Goal: Task Accomplishment & Management: Manage account settings

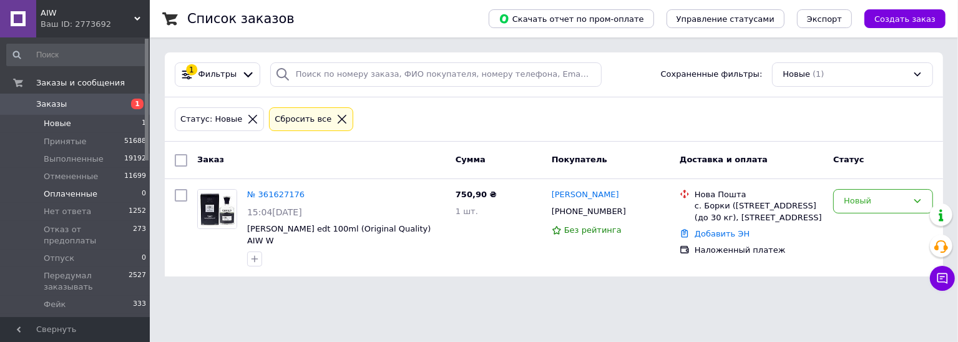
click at [73, 194] on span "Оплаченные" at bounding box center [71, 194] width 54 height 11
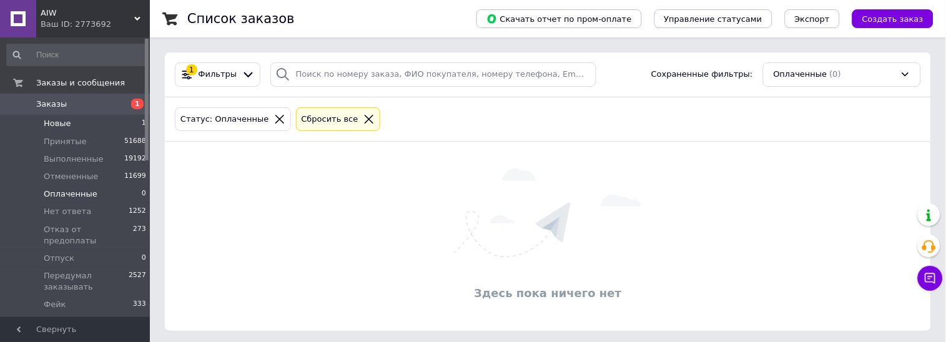
click at [89, 124] on li "Новые 1" at bounding box center [77, 123] width 154 height 17
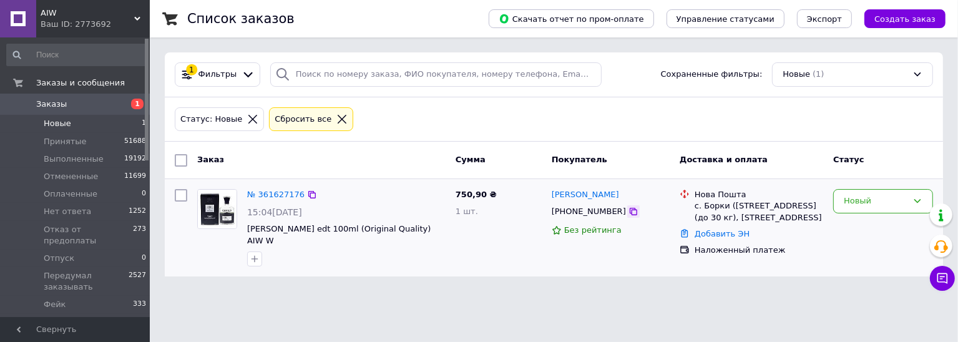
click at [630, 210] on icon at bounding box center [633, 211] width 7 height 7
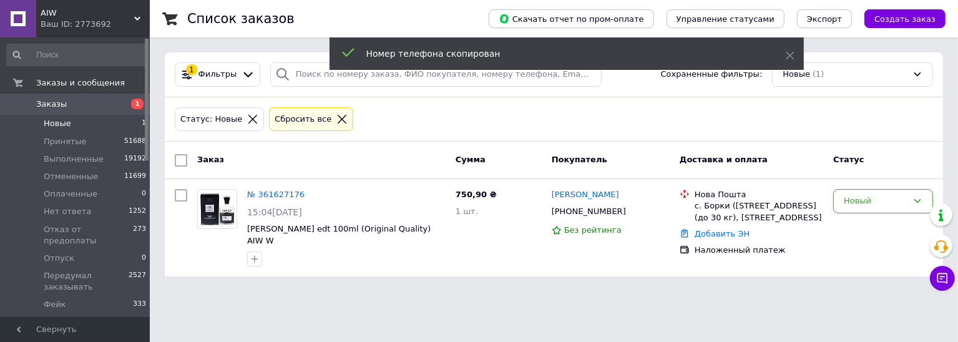
click at [423, 292] on html "AIW Ваш ID: 2773692 Сайт AIW Кабинет покупателя Проверить состояние системы Стр…" at bounding box center [479, 146] width 958 height 292
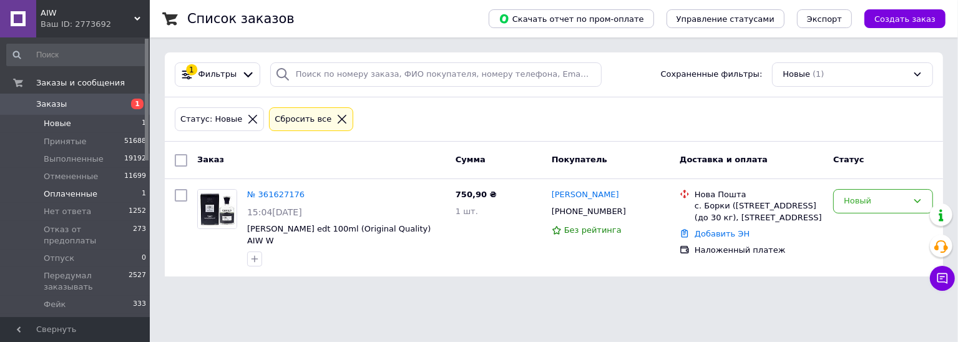
click at [69, 194] on span "Оплаченные" at bounding box center [71, 194] width 54 height 11
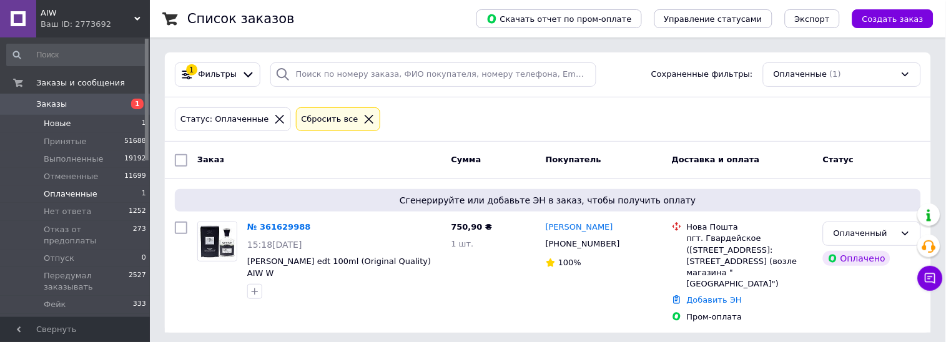
click at [71, 127] on li "Новые 1" at bounding box center [77, 123] width 154 height 17
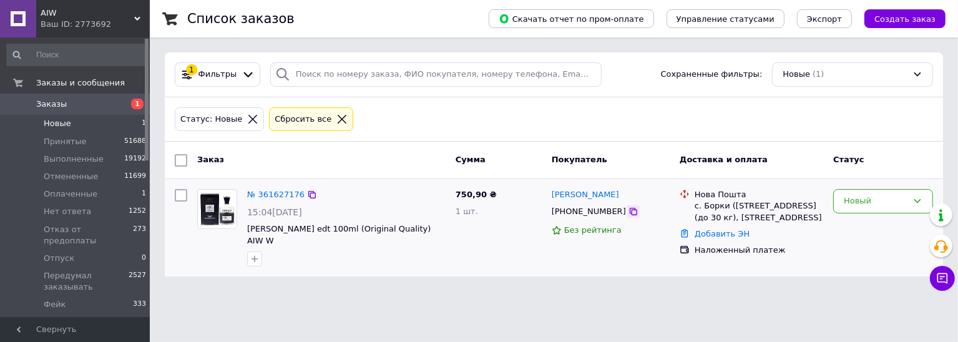
click at [630, 215] on icon at bounding box center [633, 211] width 7 height 7
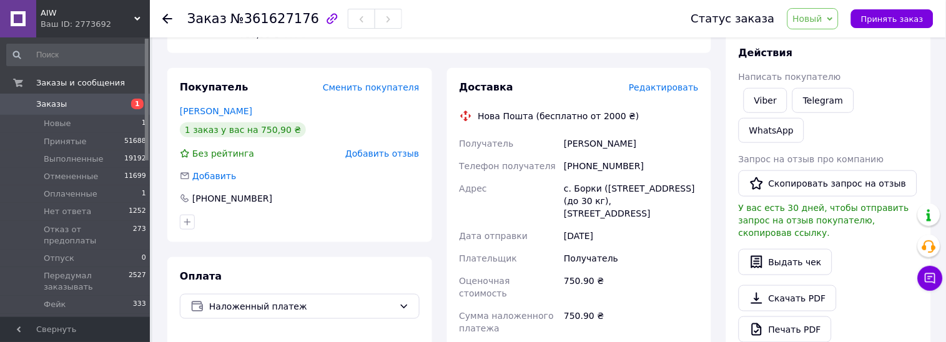
scroll to position [234, 0]
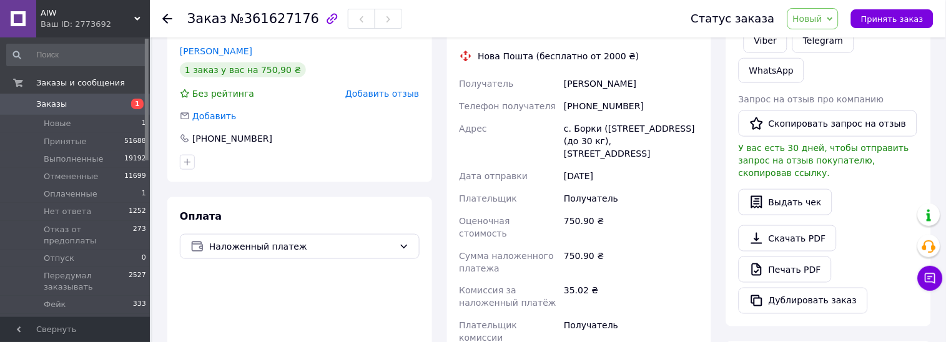
click at [303, 187] on div "Покупатель Сменить покупателя [PERSON_NAME] 1 заказ у вас на 750,90 ₴ Без рейти…" at bounding box center [299, 258] width 265 height 500
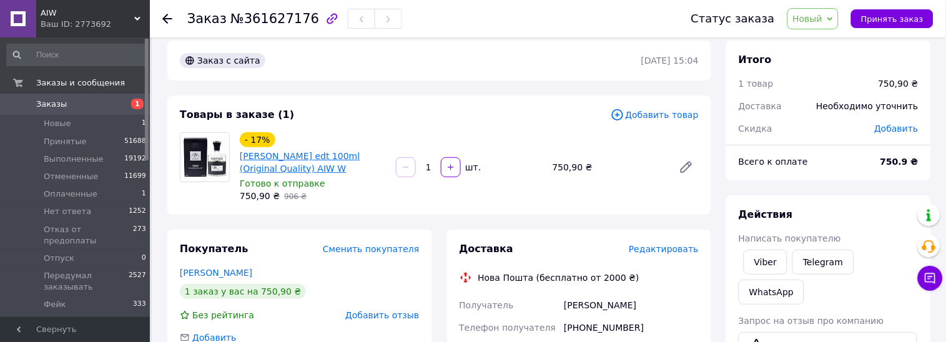
scroll to position [0, 0]
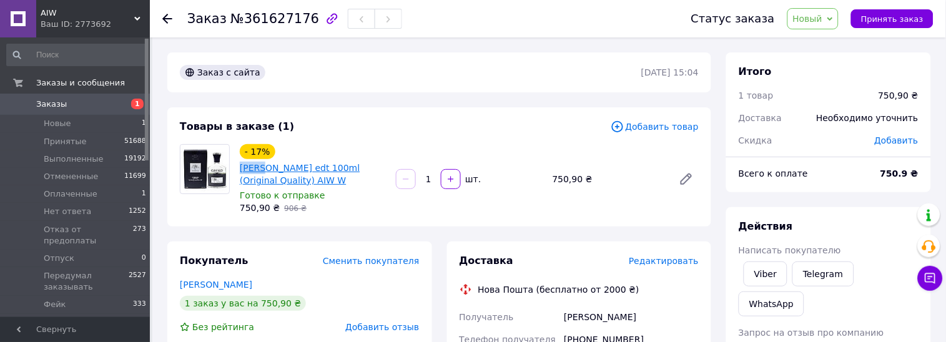
copy link "Creed"
drag, startPoint x: 237, startPoint y: 167, endPoint x: 262, endPoint y: 167, distance: 25.6
click at [262, 167] on div "- 17% Creed Aventus edt 100ml (Original Quality) AIW W Готово к отправке 750,90…" at bounding box center [313, 179] width 156 height 75
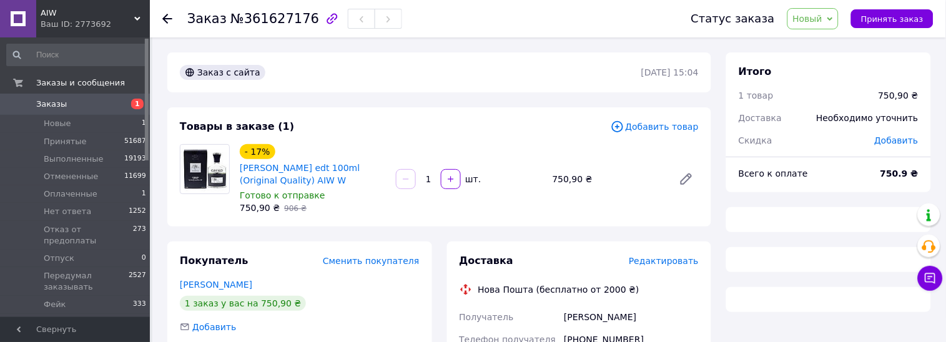
click at [834, 17] on span "Новый" at bounding box center [813, 18] width 52 height 21
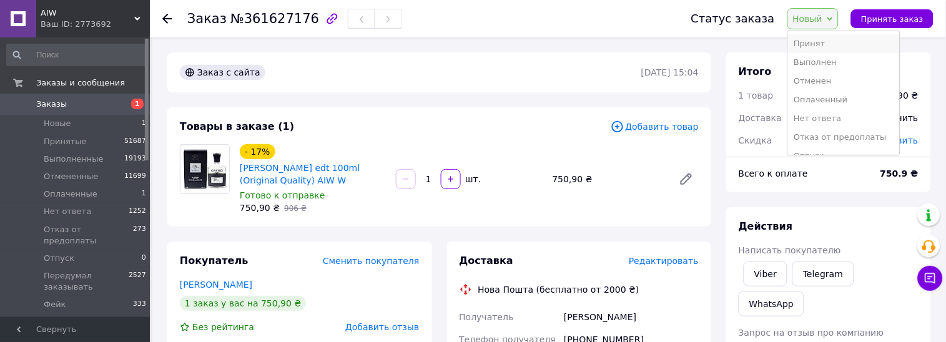
click at [831, 43] on li "Принят" at bounding box center [844, 43] width 112 height 19
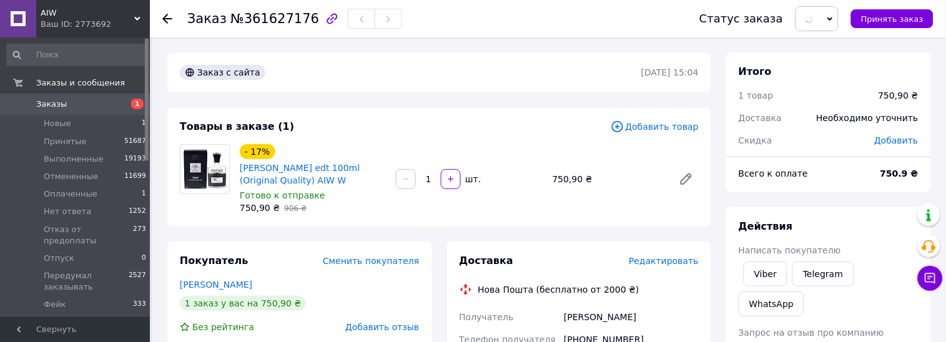
click at [830, 26] on span at bounding box center [816, 18] width 43 height 25
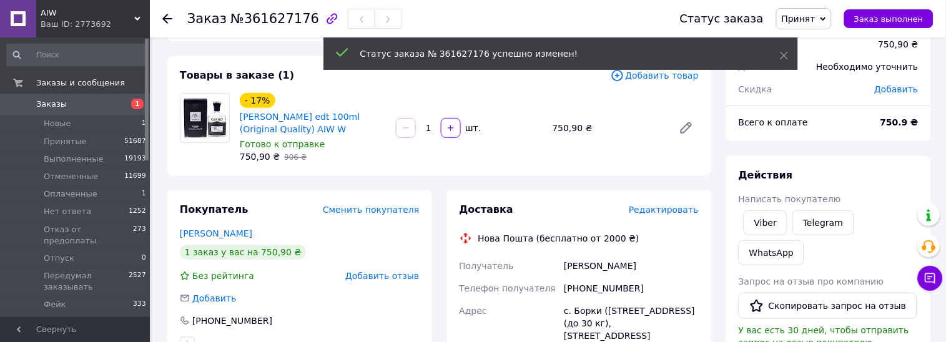
scroll to position [77, 0]
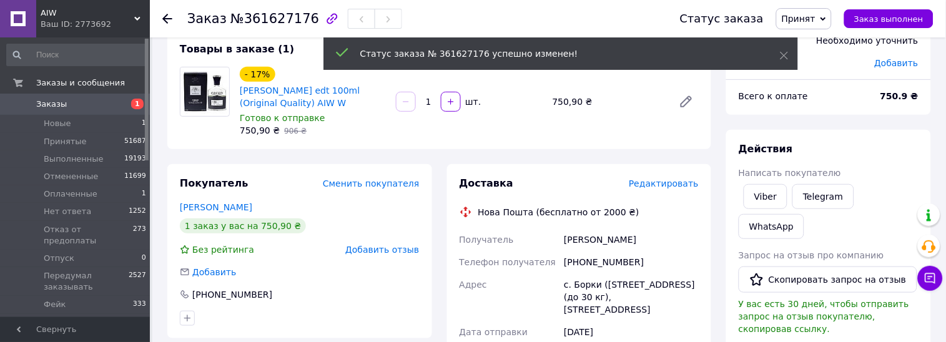
click at [820, 24] on span "Принят" at bounding box center [804, 18] width 56 height 21
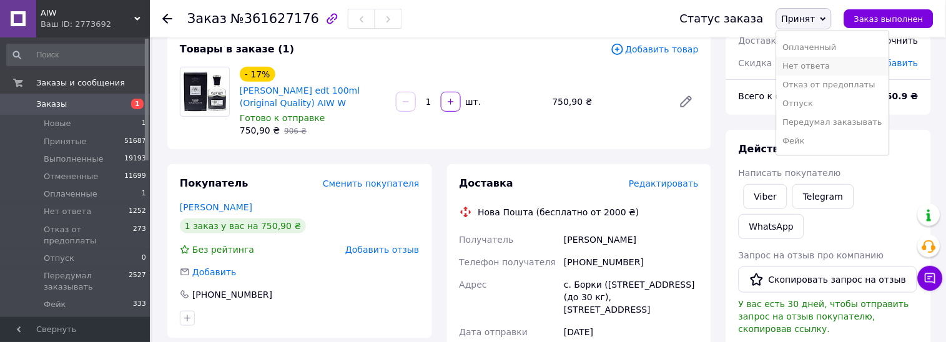
scroll to position [51, 0]
click at [827, 82] on li "Отпуск" at bounding box center [833, 86] width 112 height 19
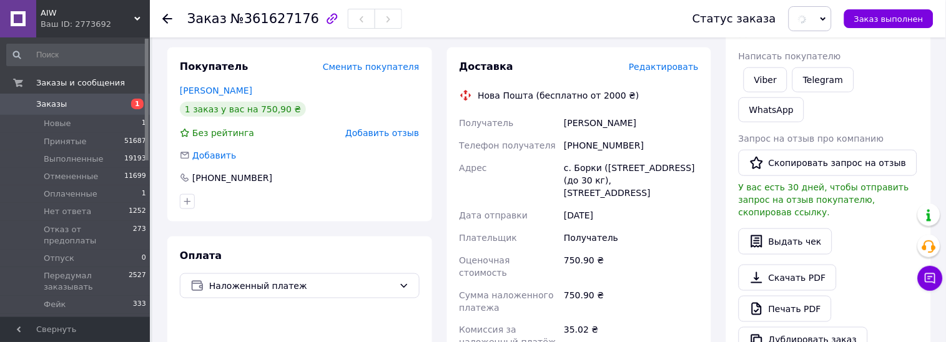
scroll to position [390, 0]
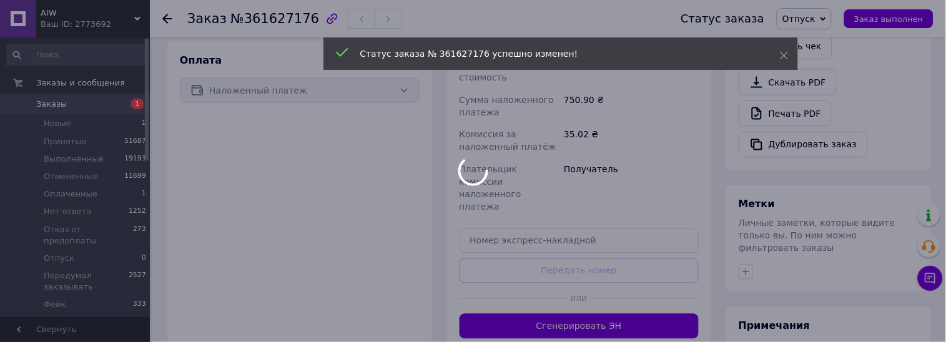
click at [777, 309] on div at bounding box center [473, 171] width 946 height 342
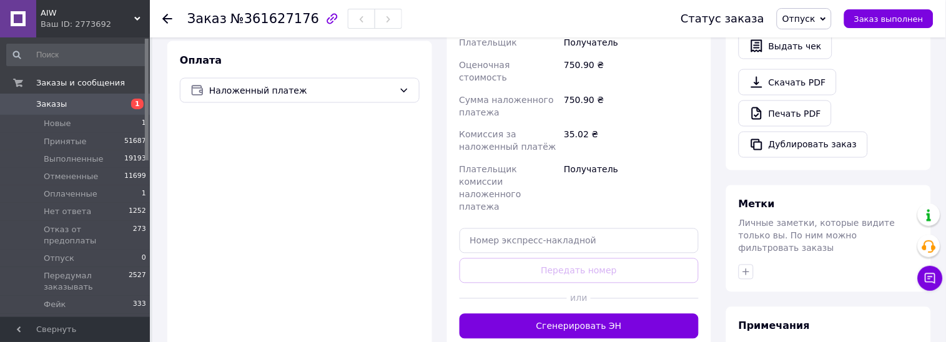
scroll to position [480, 0]
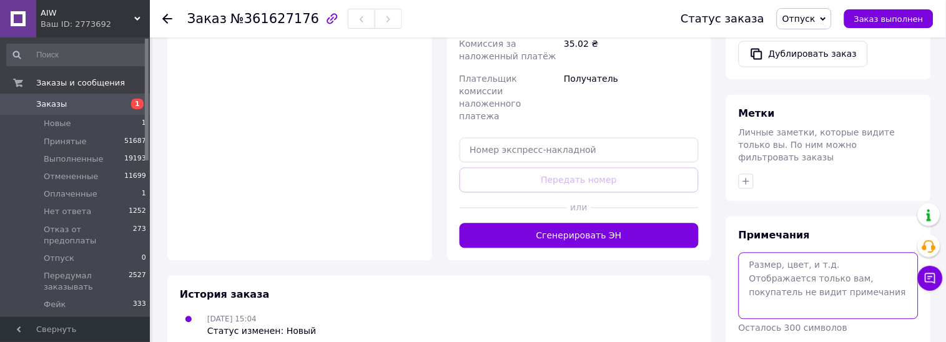
click at [805, 253] on textarea at bounding box center [829, 286] width 180 height 66
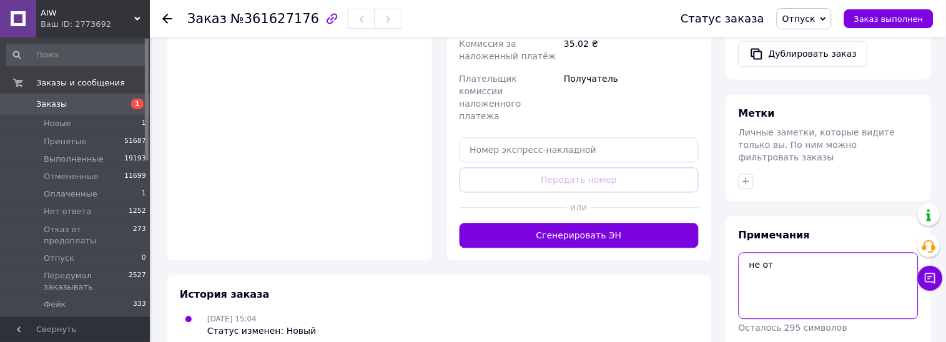
type textarea "не от"
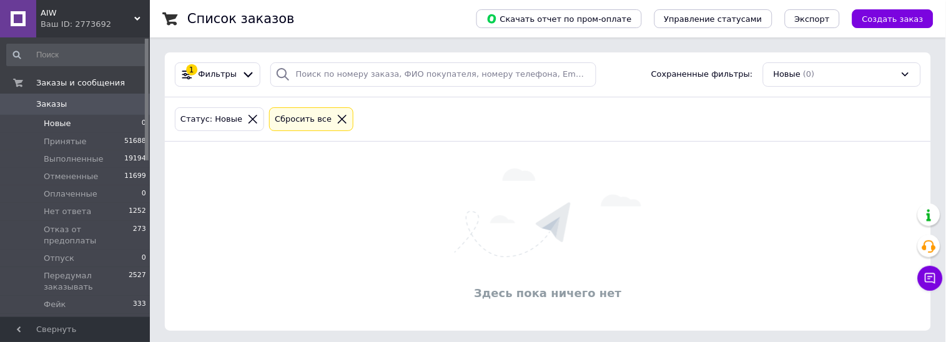
click at [56, 108] on span "Заказы" at bounding box center [51, 104] width 31 height 11
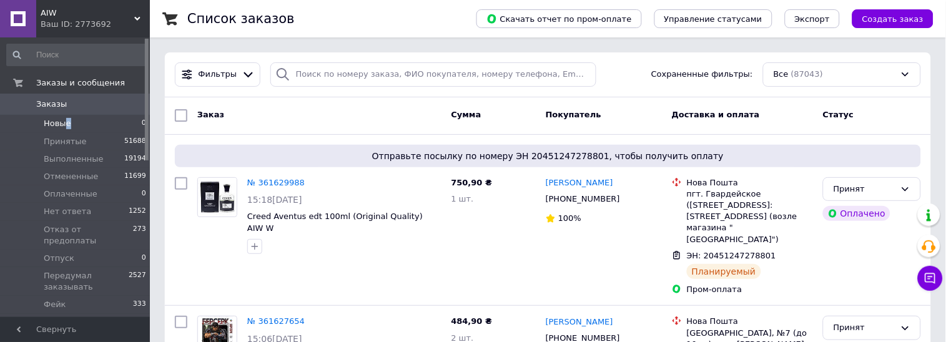
click at [65, 127] on span "Новые" at bounding box center [57, 123] width 27 height 11
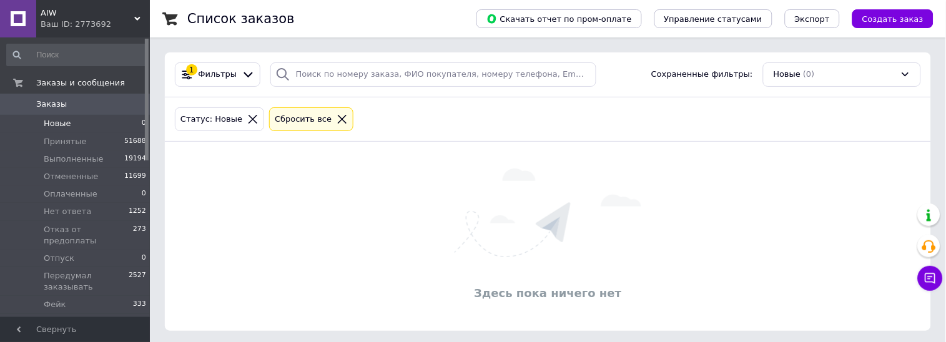
click at [334, 117] on div at bounding box center [342, 119] width 16 height 11
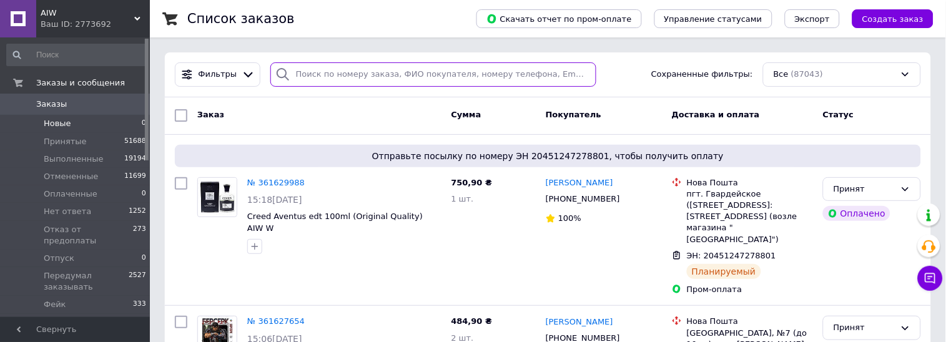
click at [355, 71] on input "search" at bounding box center [433, 74] width 326 height 24
paste input "0953296014"
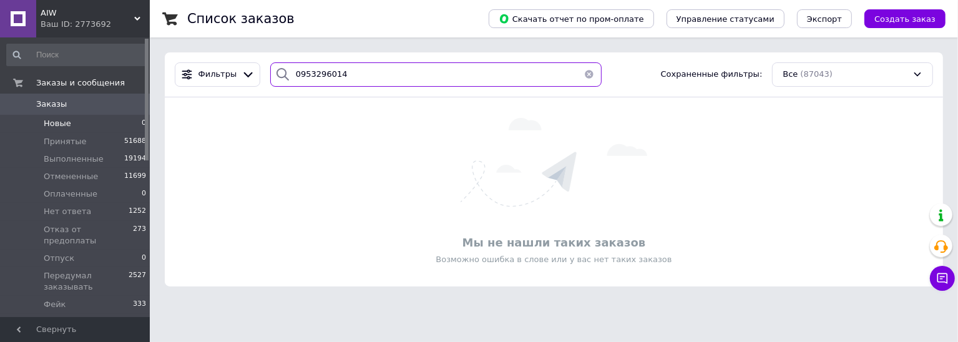
click at [310, 76] on input "0953296014" at bounding box center [436, 74] width 332 height 24
paste input "664155461"
type input "0664155461"
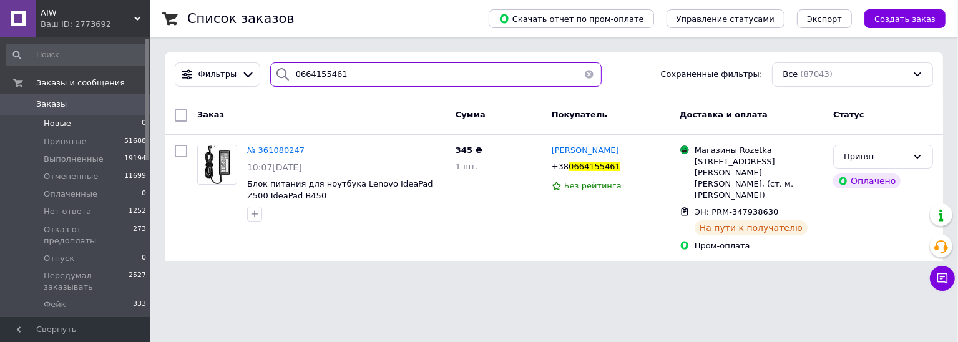
click at [305, 74] on input "0664155461" at bounding box center [436, 74] width 332 height 24
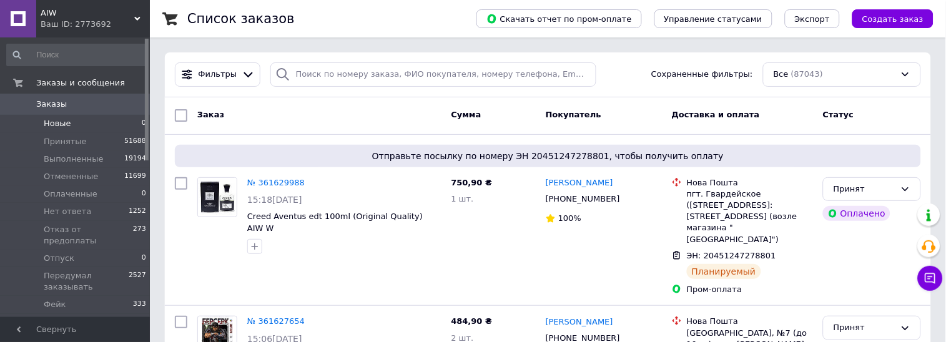
click at [63, 124] on span "Новые" at bounding box center [57, 123] width 27 height 11
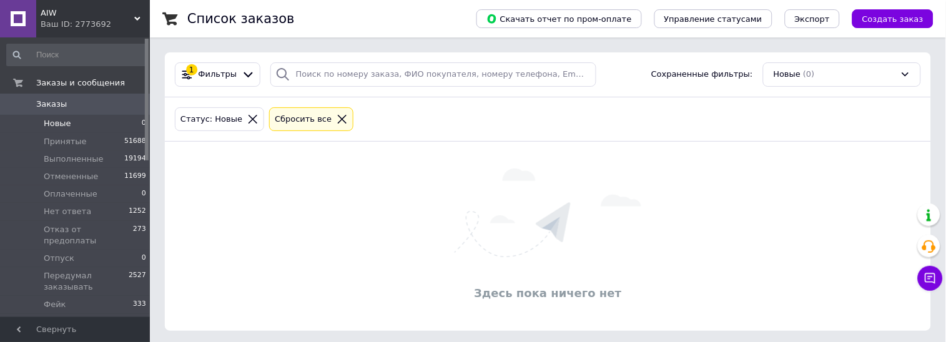
click at [338, 119] on icon at bounding box center [342, 119] width 9 height 9
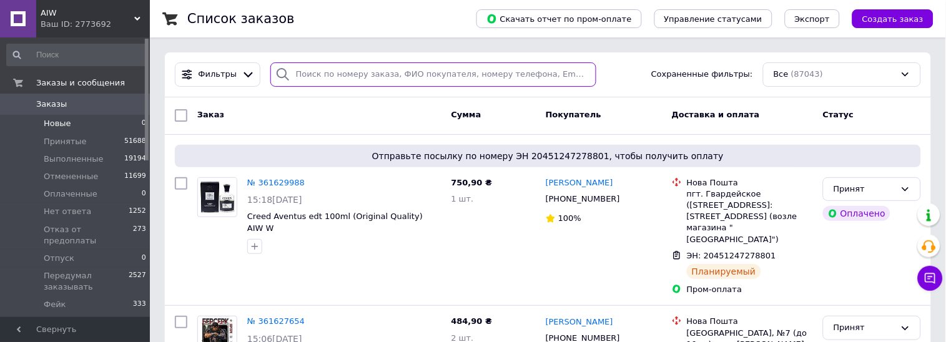
click at [326, 75] on input "search" at bounding box center [433, 74] width 326 height 24
paste input "0665419755"
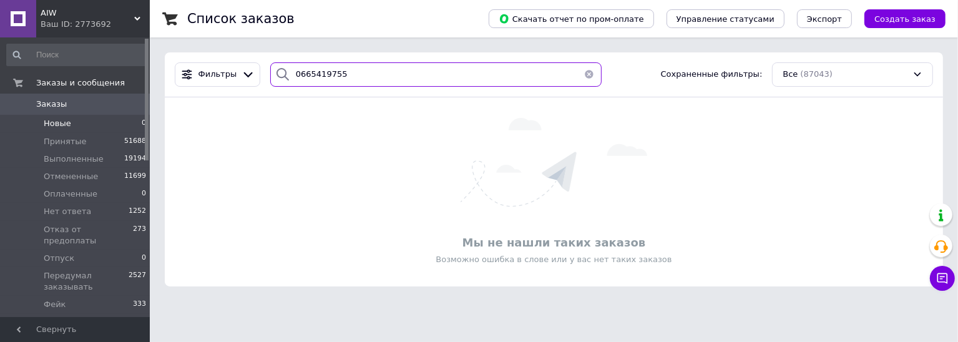
click at [295, 65] on input "0665419755" at bounding box center [436, 74] width 332 height 24
paste input "501344672"
click at [305, 71] on input "0501344672" at bounding box center [436, 74] width 332 height 24
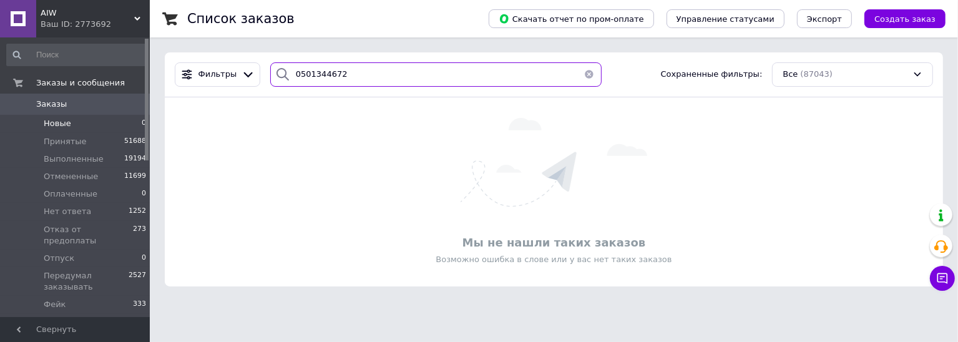
paste input "937400999"
click at [314, 72] on input "0937400999" at bounding box center [436, 74] width 332 height 24
paste input "688997850"
click at [313, 79] on input "0688997850" at bounding box center [436, 74] width 332 height 24
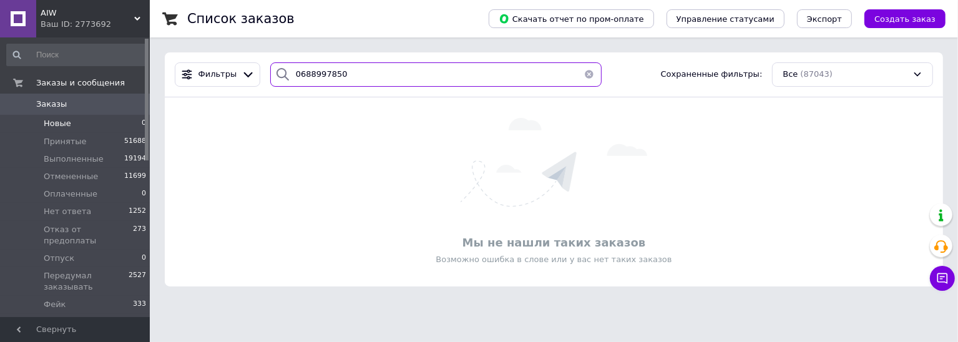
click at [313, 79] on input "0688997850" at bounding box center [436, 74] width 332 height 24
paste input "970358694"
click at [297, 74] on input "0970358694" at bounding box center [436, 74] width 332 height 24
paste input "0931112021"
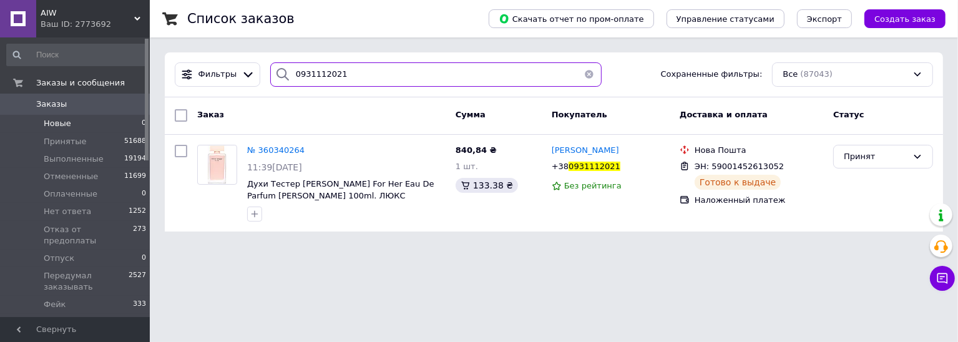
click at [311, 72] on input "0931112021" at bounding box center [436, 74] width 332 height 24
paste input "73731568"
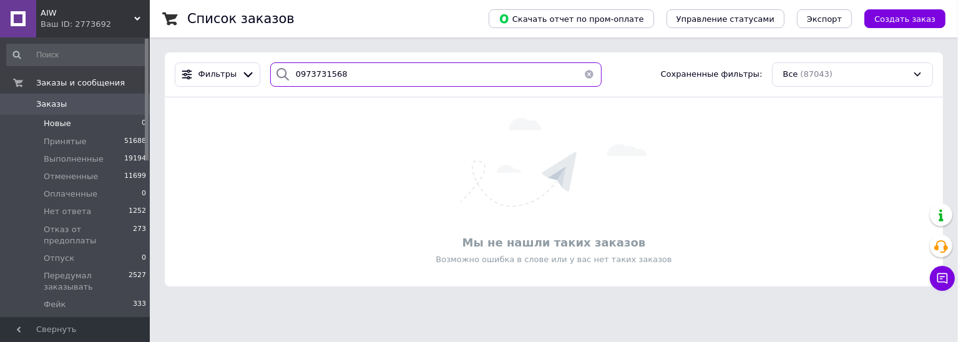
click at [322, 80] on input "0973731568" at bounding box center [436, 74] width 332 height 24
paste input "689689080"
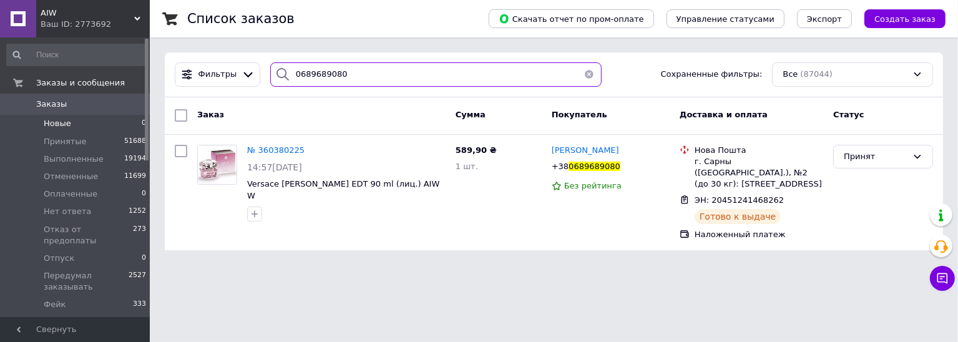
click at [307, 71] on input "0689689080" at bounding box center [436, 74] width 332 height 24
paste input "5510744"
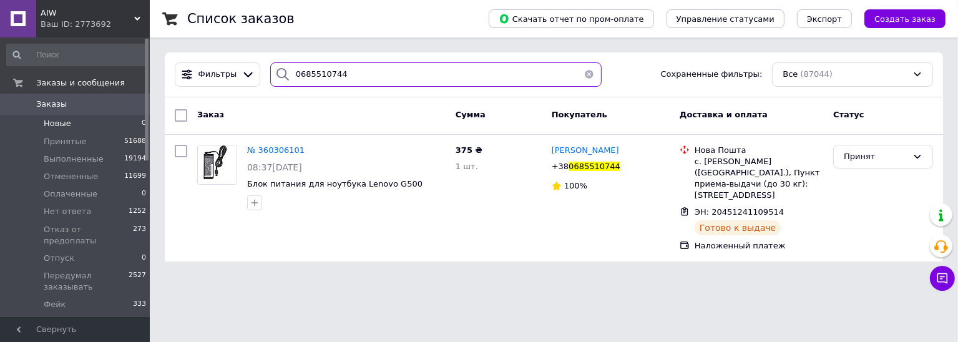
click at [323, 71] on input "0685510744" at bounding box center [436, 74] width 332 height 24
click at [309, 69] on input "0685510744" at bounding box center [436, 74] width 332 height 24
paste input "960911650"
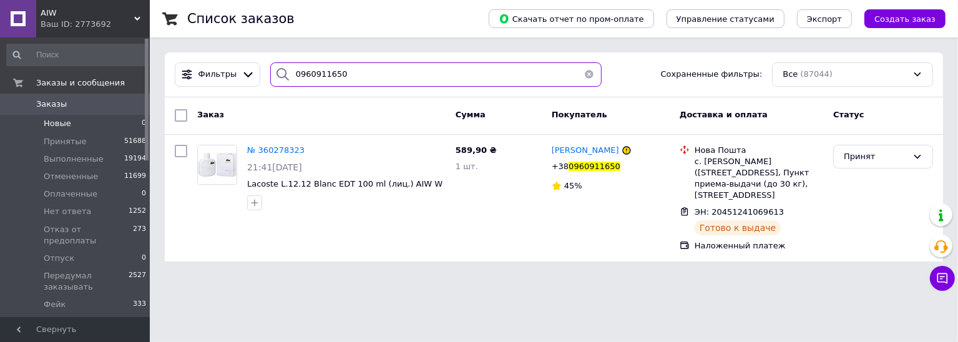
click at [305, 85] on input "0960911650" at bounding box center [436, 74] width 332 height 24
paste input "66504590"
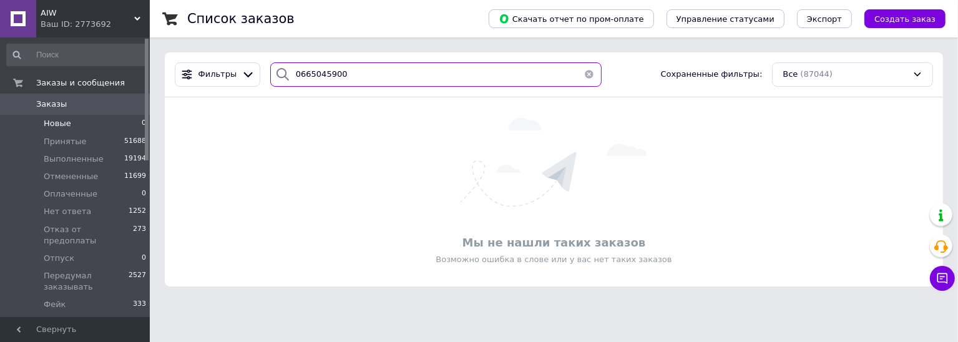
click at [302, 72] on input "0665045900" at bounding box center [436, 74] width 332 height 24
paste input "973731568"
click at [294, 71] on input "0973731568" at bounding box center [436, 74] width 332 height 24
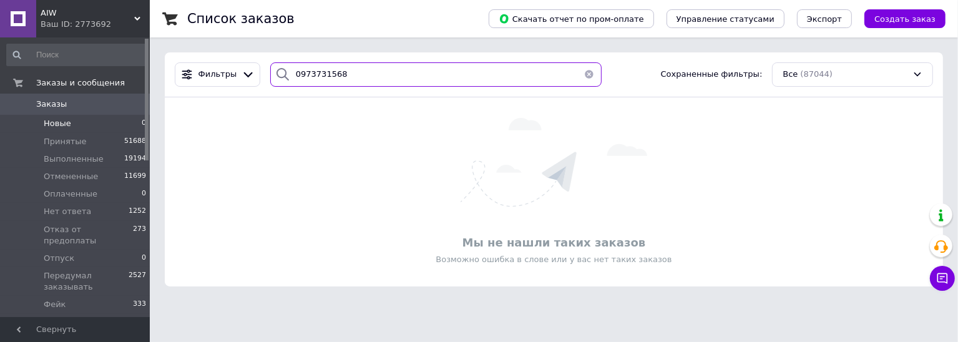
paste input "630750"
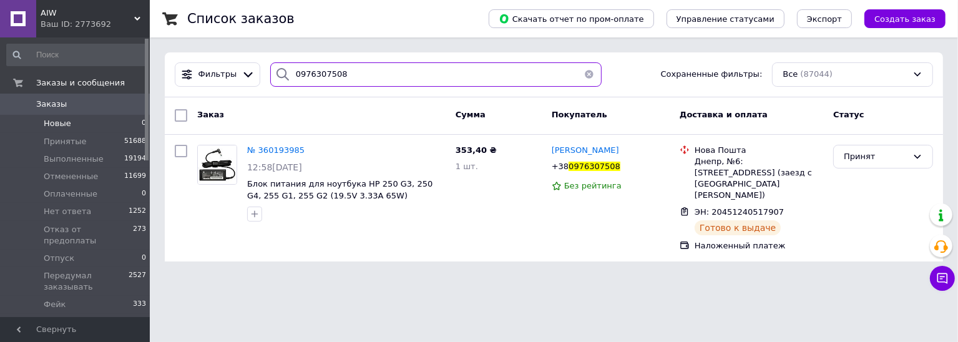
click at [317, 68] on input "0976307508" at bounding box center [436, 74] width 332 height 24
paste input "660626120"
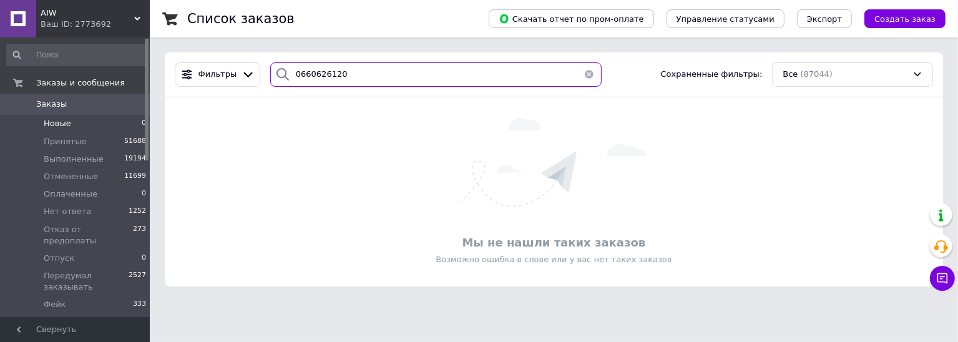
click at [300, 84] on input "0660626120" at bounding box center [436, 74] width 332 height 24
paste input "985444263"
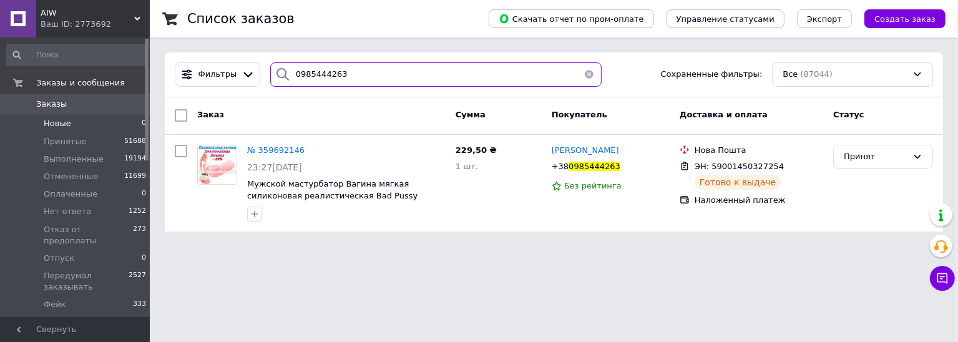
click at [310, 73] on input "0985444263" at bounding box center [436, 74] width 332 height 24
paste input "508121669"
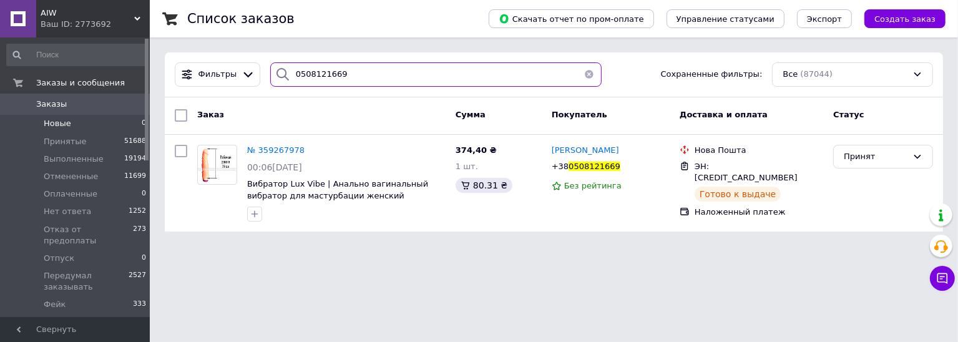
click at [321, 73] on input "0508121669" at bounding box center [436, 74] width 332 height 24
paste input "956934875"
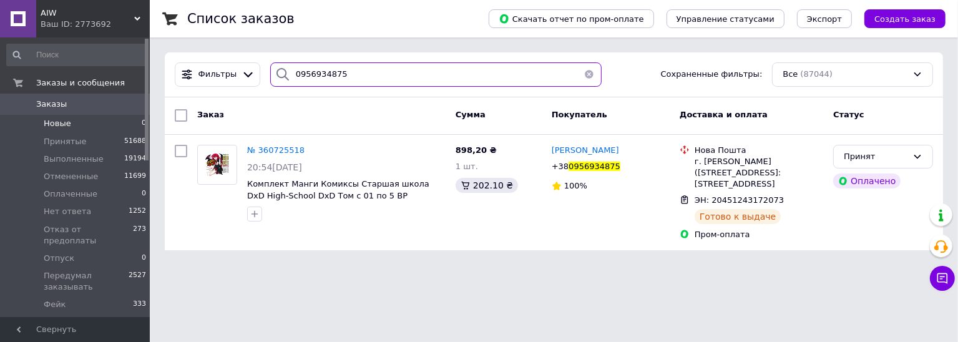
click at [325, 74] on input "0956934875" at bounding box center [436, 74] width 332 height 24
paste input "79998666"
click at [325, 74] on input "0956934875" at bounding box center [436, 74] width 332 height 24
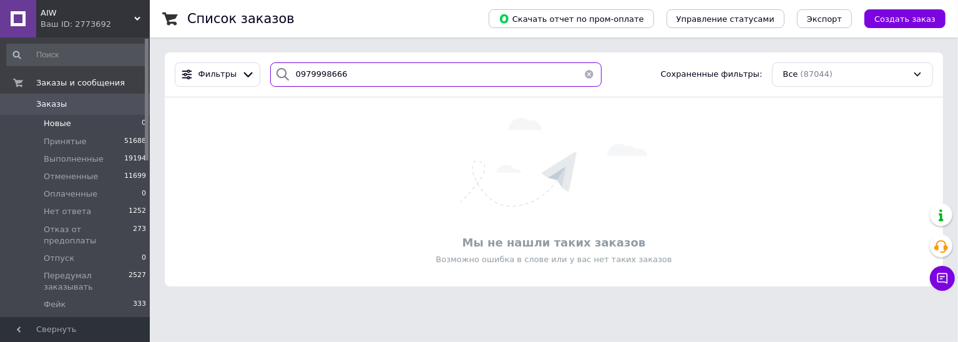
click at [301, 72] on input "0979998666" at bounding box center [436, 74] width 332 height 24
paste input "95547037"
type input "0995547037"
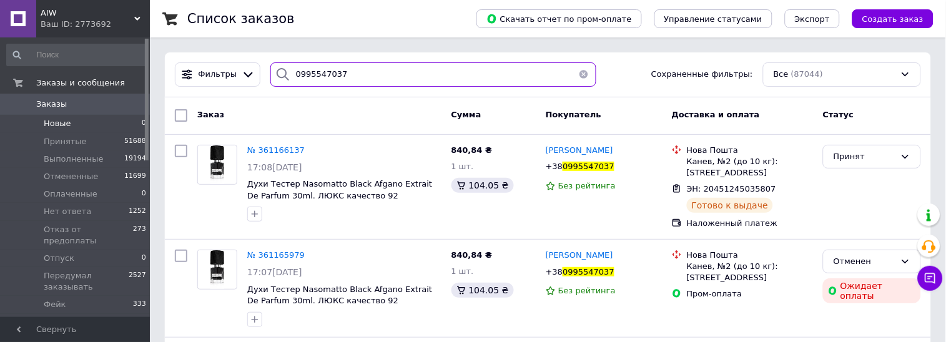
click at [305, 70] on input "0995547037" at bounding box center [433, 74] width 326 height 24
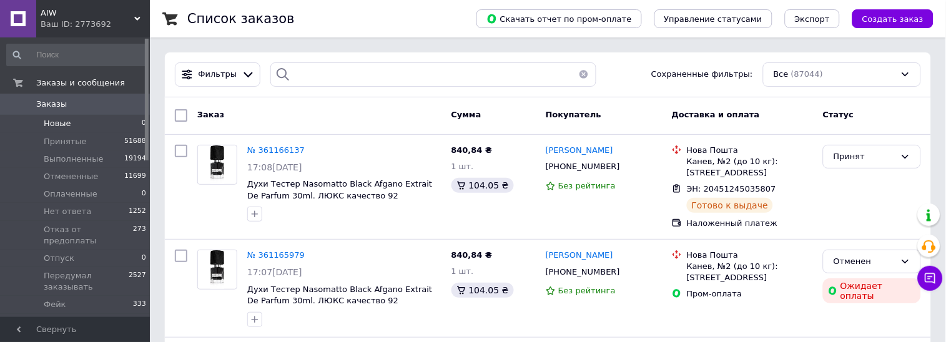
click at [62, 116] on li "Новые 0" at bounding box center [77, 123] width 154 height 17
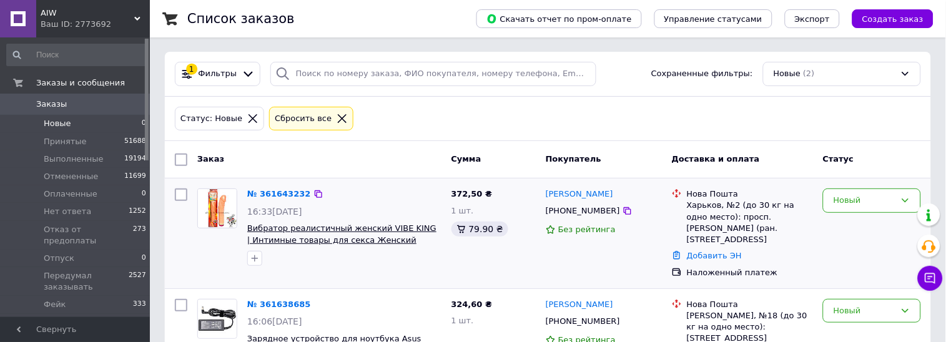
scroll to position [48, 0]
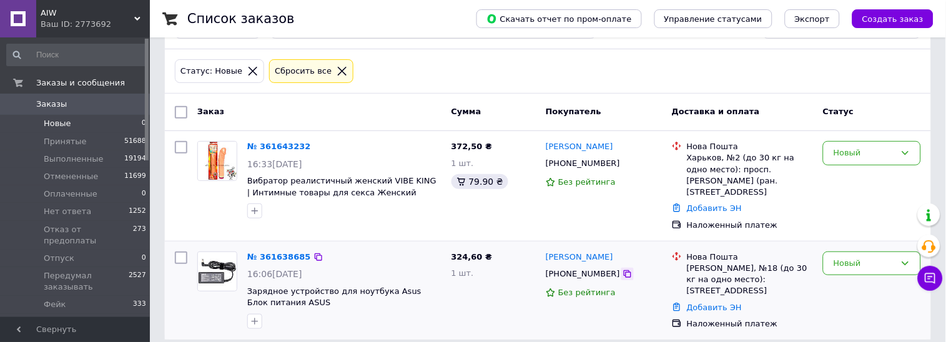
click at [624, 270] on icon at bounding box center [627, 273] width 7 height 7
click at [854, 159] on div "Новый" at bounding box center [865, 153] width 62 height 13
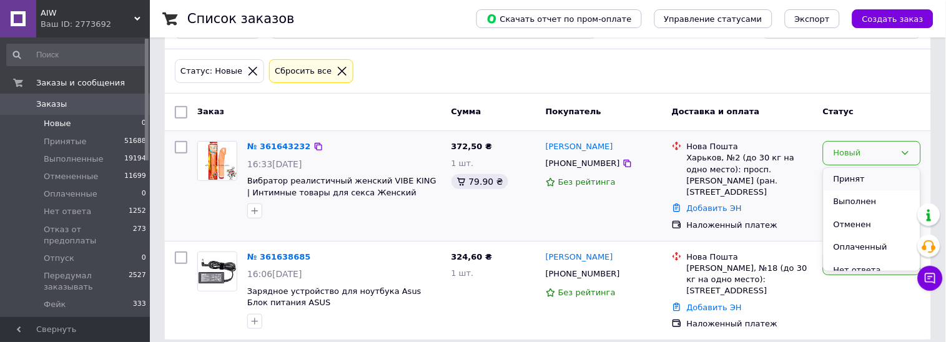
click at [852, 176] on li "Принят" at bounding box center [872, 179] width 97 height 23
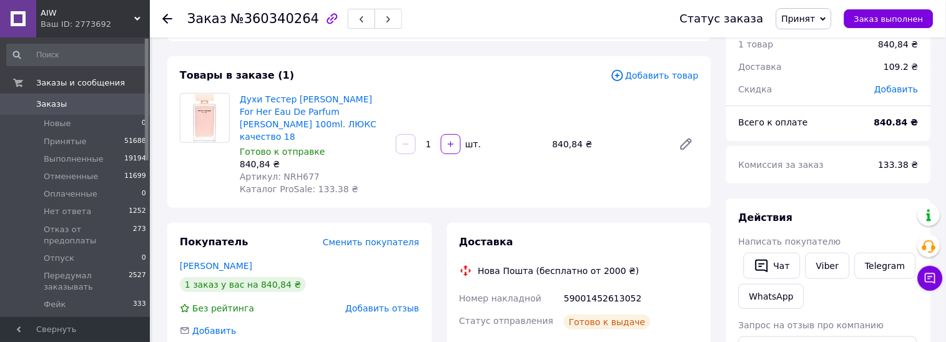
scroll to position [77, 0]
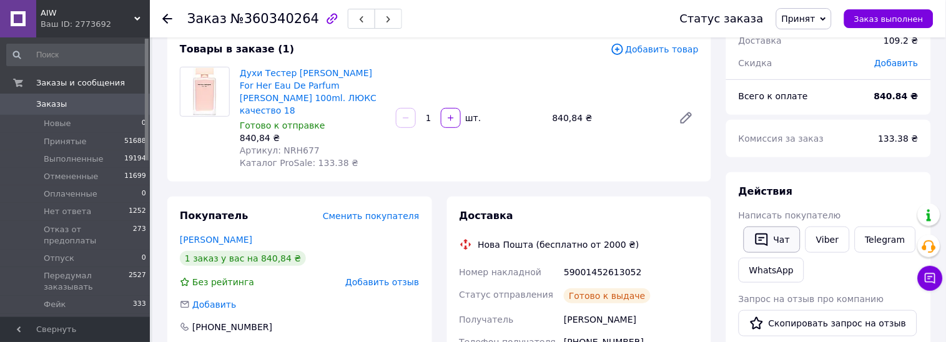
click at [777, 238] on button "Чат" at bounding box center [772, 240] width 57 height 26
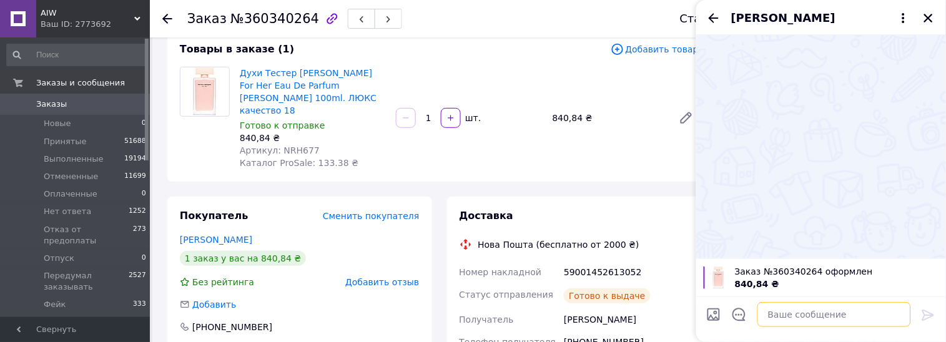
click at [797, 318] on textarea at bounding box center [834, 314] width 154 height 25
paste textarea "Доброго дня ! Посылка у відділенні нової пошти,заберіть будь ласка ! останні дні"
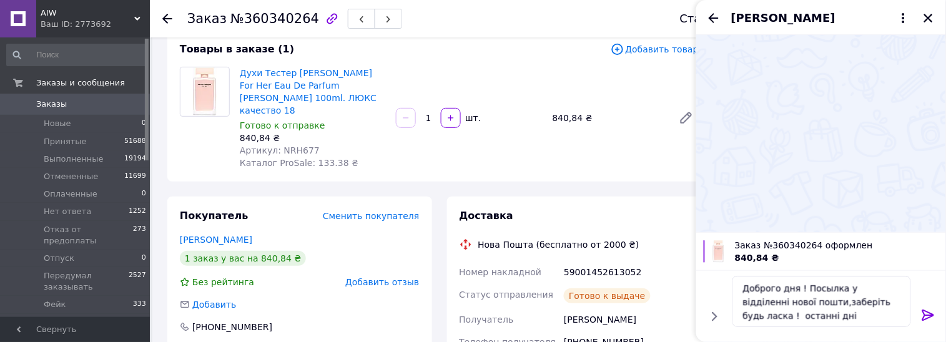
click at [589, 261] on div "59001452613052" at bounding box center [631, 272] width 140 height 22
copy div "59001452613052"
click at [870, 319] on textarea "Доброго дня ! Посылка у відділенні нової пошти,заберіть будь ласка ! останні дні" at bounding box center [821, 301] width 179 height 51
paste textarea "59001452613052"
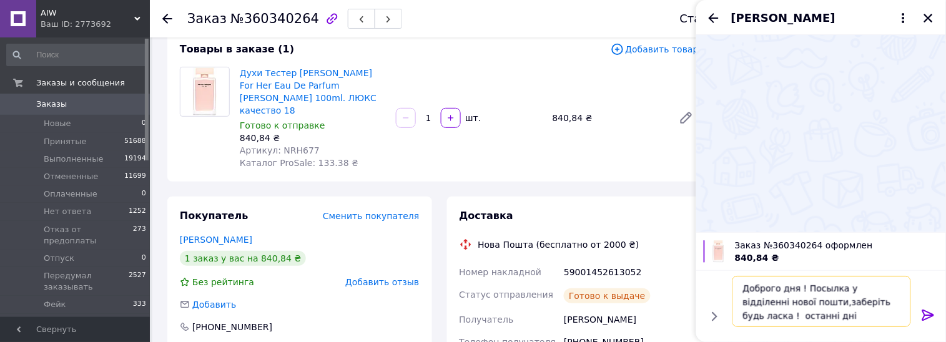
type textarea "Доброго дня ! Посылка у відділенні нової пошти,заберіть будь ласка ! останні дн…"
click at [930, 316] on icon at bounding box center [928, 315] width 12 height 11
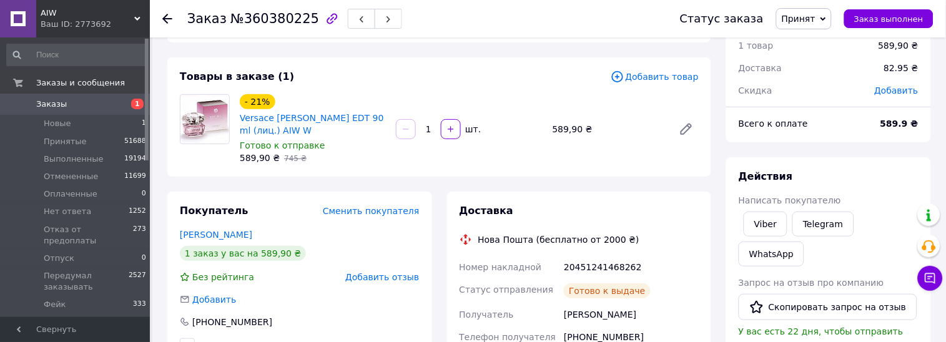
scroll to position [77, 0]
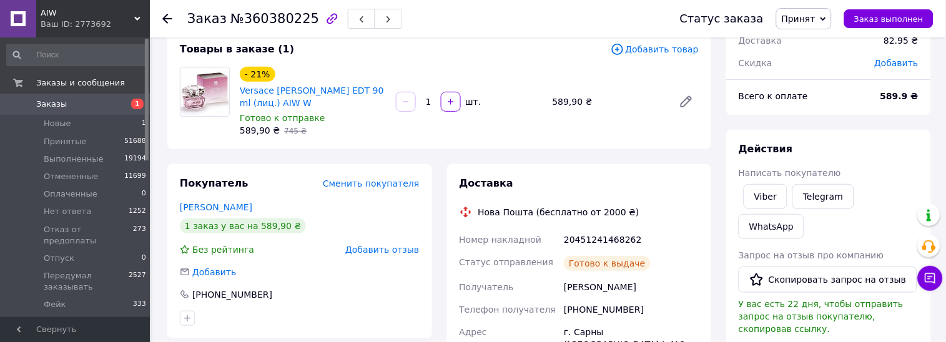
click at [597, 287] on div "[PERSON_NAME]" at bounding box center [631, 287] width 140 height 22
click at [597, 305] on div "[PHONE_NUMBER]" at bounding box center [631, 309] width 140 height 22
copy div "380689689080"
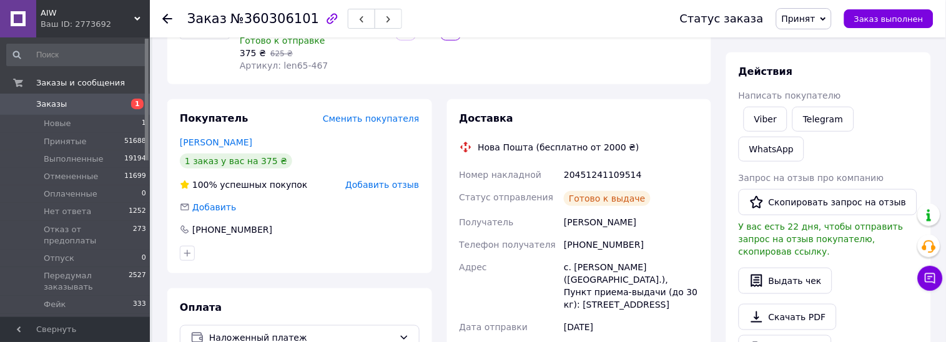
scroll to position [155, 0]
click at [585, 242] on div "[PHONE_NUMBER]" at bounding box center [631, 244] width 140 height 22
copy div "380685510744"
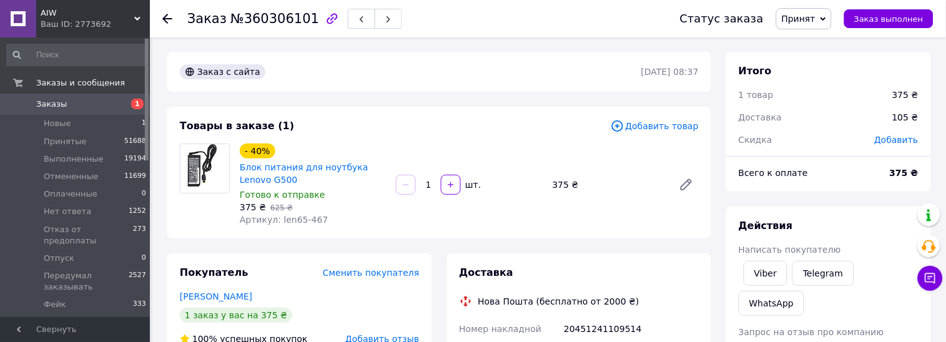
scroll to position [0, 0]
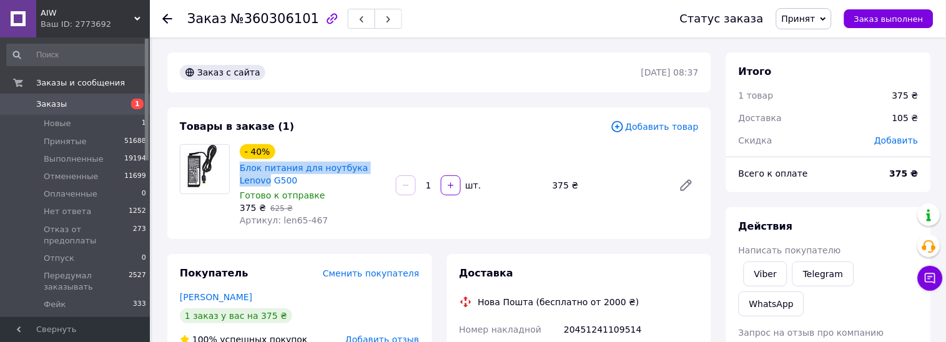
drag, startPoint x: 238, startPoint y: 169, endPoint x: 391, endPoint y: 164, distance: 153.7
click at [391, 164] on div "- 40% Блок питания для ноутбука Lenovo G500 Готово к отправке 375 ₴   625 ₴ Арт…" at bounding box center [469, 185] width 469 height 87
copy link "Блок питания для ноутбука Lenovo"
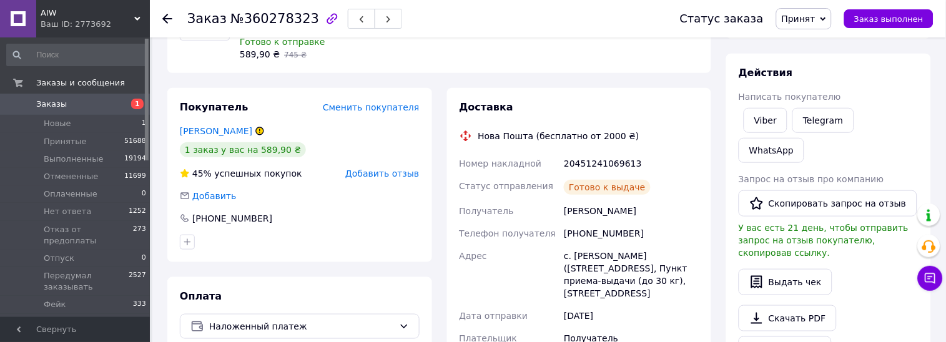
scroll to position [155, 0]
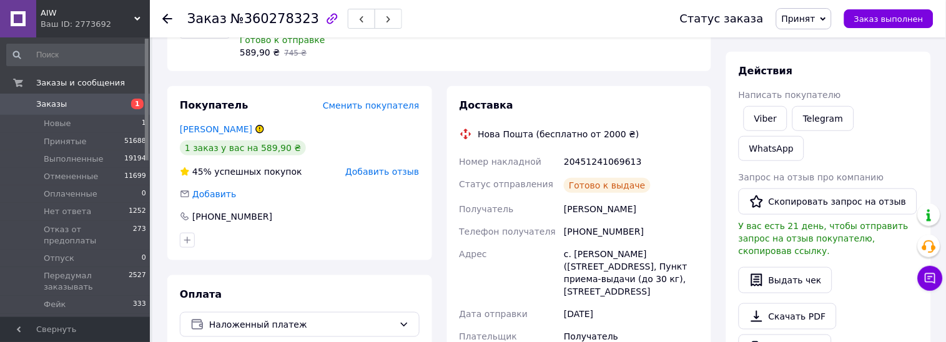
click at [591, 229] on div "[PHONE_NUMBER]" at bounding box center [631, 231] width 140 height 22
click at [591, 229] on div "+380960911650" at bounding box center [631, 231] width 140 height 22
copy div "+380960911650"
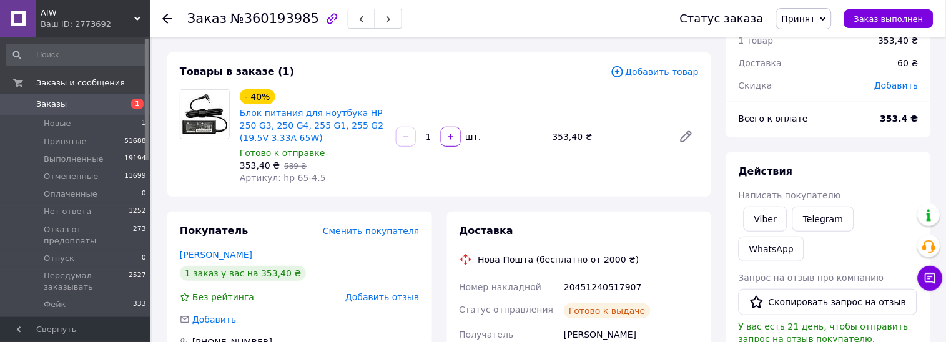
scroll to position [77, 0]
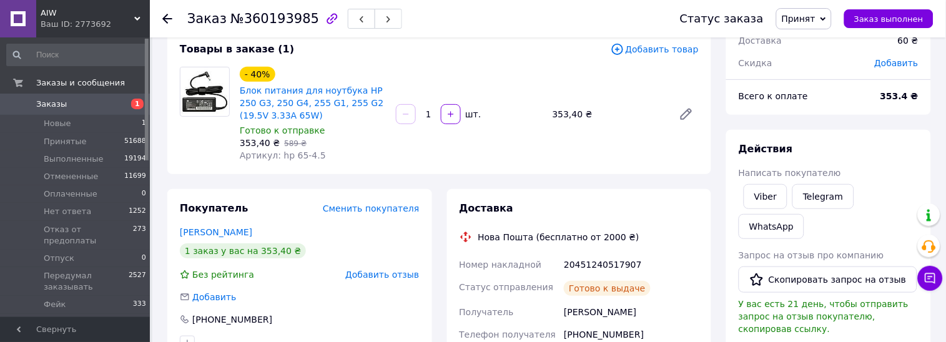
click at [592, 330] on div "+380976307508" at bounding box center [631, 334] width 140 height 22
copy div "380976307508"
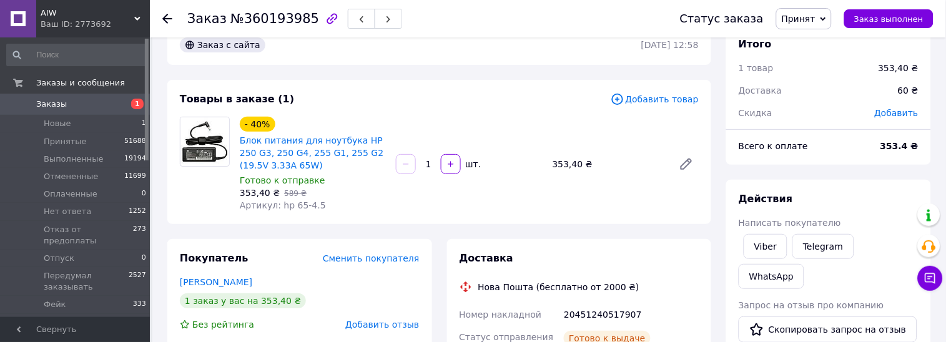
scroll to position [0, 0]
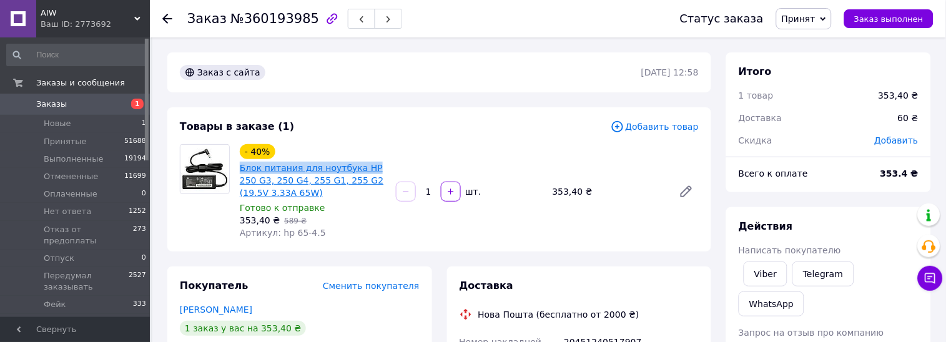
drag, startPoint x: 235, startPoint y: 167, endPoint x: 361, endPoint y: 164, distance: 125.6
click at [361, 164] on div "- 40% Блок питания для ноутбука HP 250 G3, 250 G4, 255 G1, 255 G2 (19.5V 3.33A …" at bounding box center [313, 192] width 156 height 100
copy link "Блок питания для ноутбука HP"
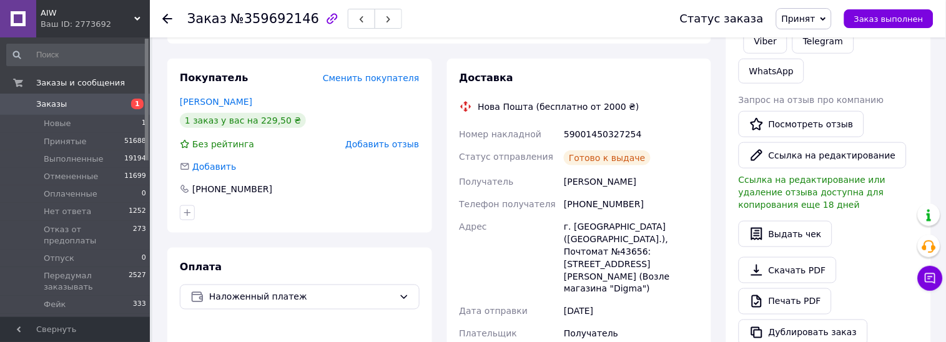
scroll to position [234, 0]
click at [596, 194] on div "+380985444263" at bounding box center [631, 203] width 140 height 22
click at [596, 197] on div "+380985444263" at bounding box center [631, 203] width 140 height 22
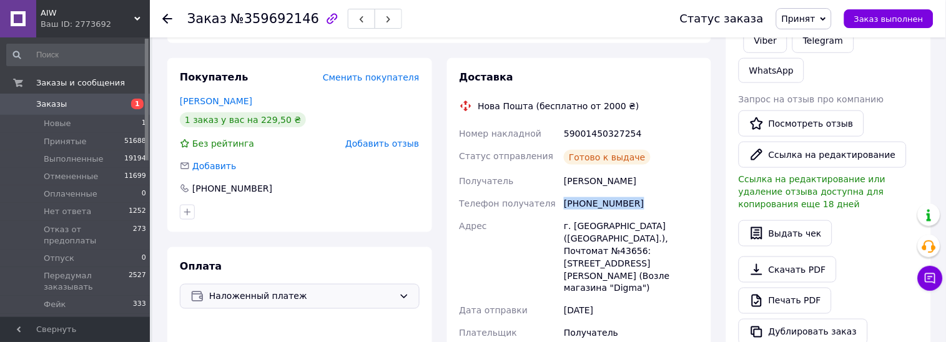
copy div "+380985444263"
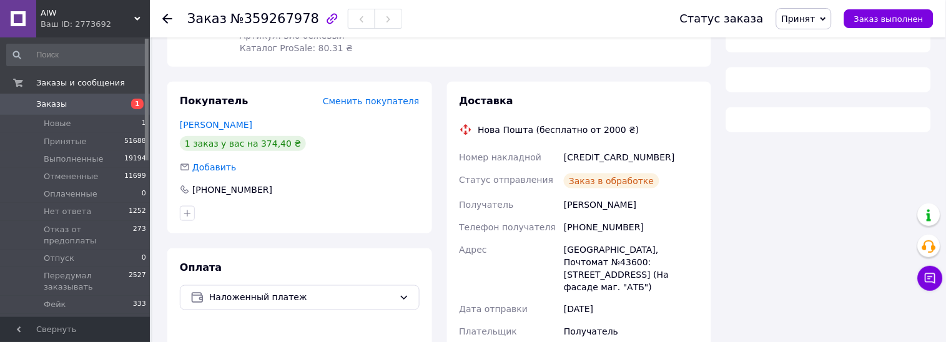
scroll to position [234, 0]
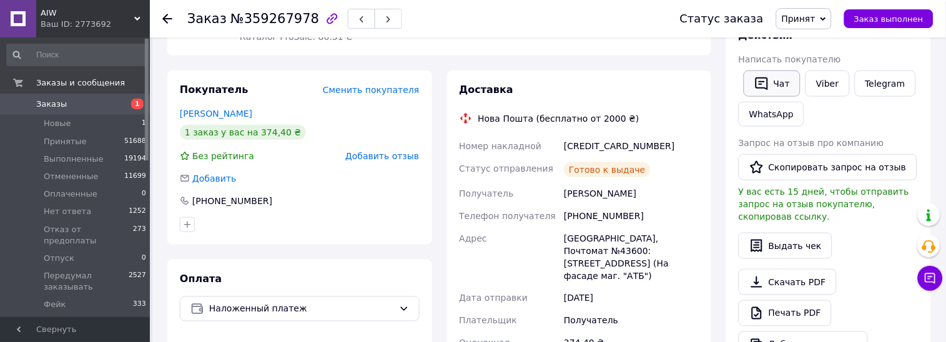
click at [777, 92] on button "Чат" at bounding box center [772, 84] width 57 height 26
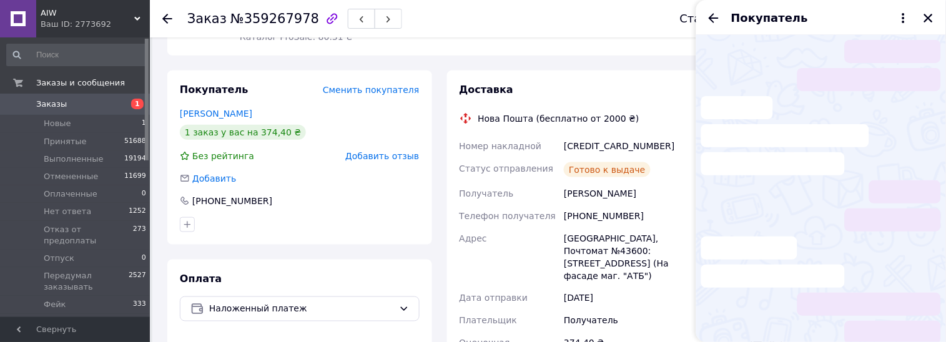
scroll to position [55, 0]
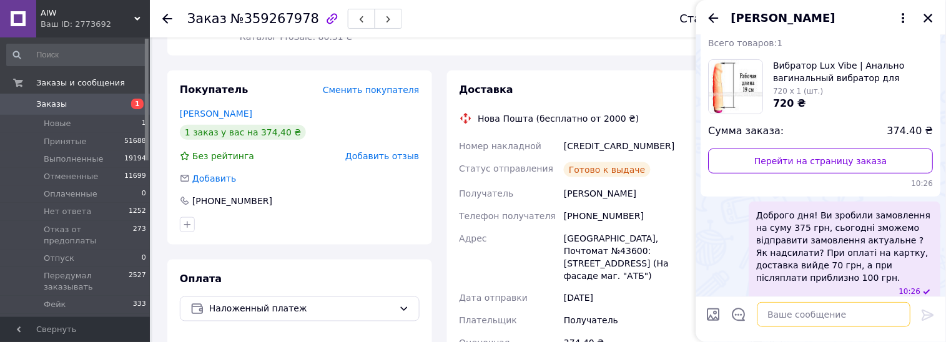
click at [822, 317] on textarea at bounding box center [834, 314] width 154 height 25
paste textarea "Доброго дня ! Посылка у відділенні нової пошти,заберіть будь ласка ! останні дні"
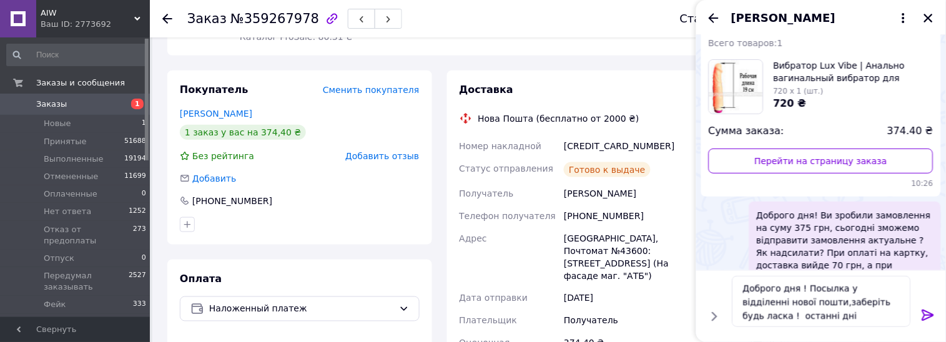
click at [581, 146] on div "[CREDIT_CARD_NUMBER]" at bounding box center [631, 146] width 140 height 22
copy div "[CREDIT_CARD_NUMBER]"
click at [825, 324] on textarea "Доброго дня ! Посылка у відділенні нової пошти,заберіть будь ласка ! останні дні" at bounding box center [821, 301] width 179 height 51
paste textarea "[CREDIT_CARD_NUMBER]"
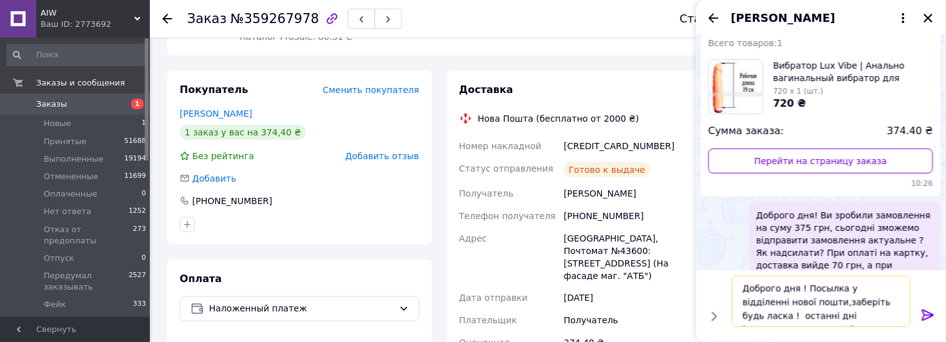
type textarea "Доброго дня ! Посылка у відділенні нової пошти,заберіть будь ласка ! останні дн…"
click at [930, 318] on icon at bounding box center [928, 315] width 12 height 11
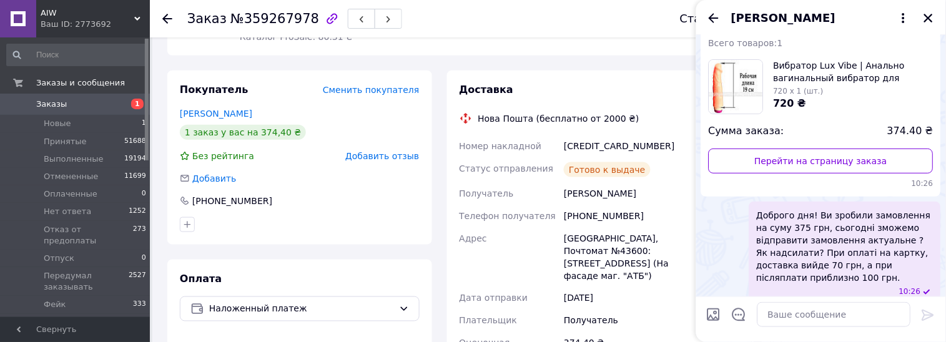
scroll to position [158, 0]
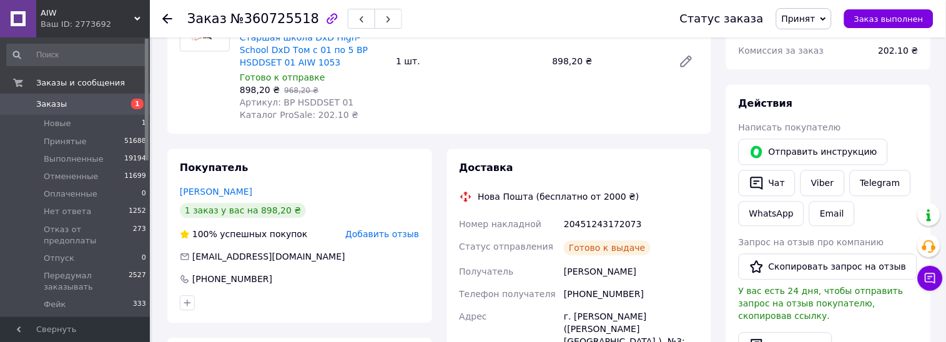
scroll to position [546, 0]
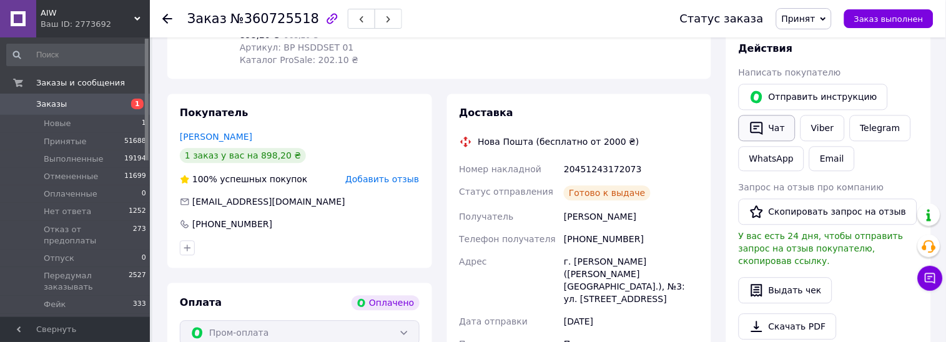
click at [771, 126] on button "Чат" at bounding box center [767, 128] width 57 height 26
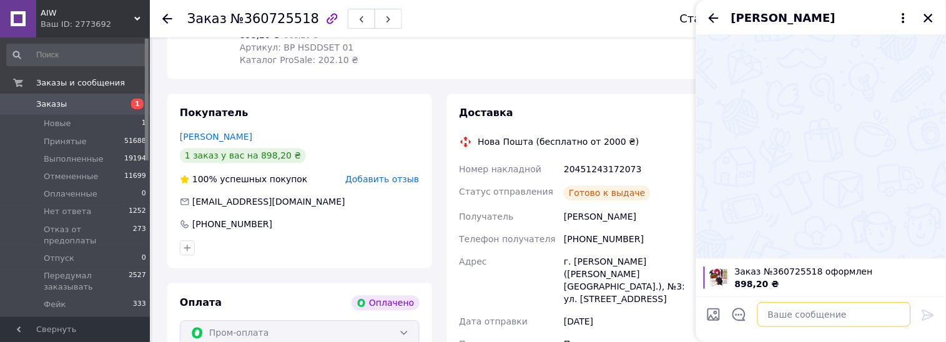
click at [787, 320] on textarea at bounding box center [834, 314] width 154 height 25
paste textarea "Доброго дня ! Посылка у відділенні нової пошти,заберіть будь ласка ! останні дні"
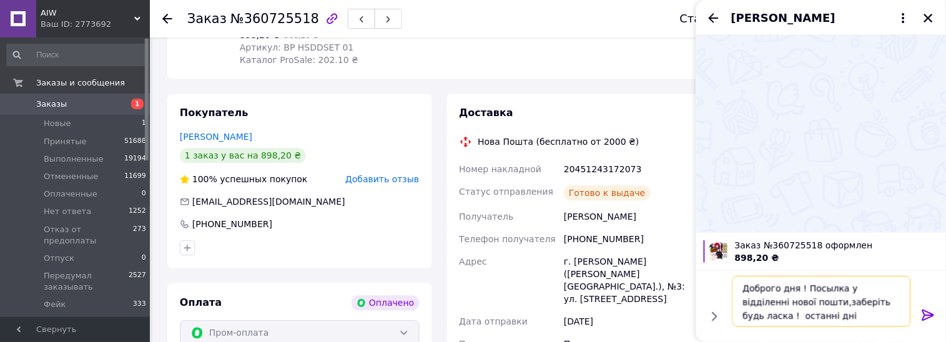
paste textarea "20451243172073"
type textarea "Доброго дня ! Посылка у відділенні нової пошти,заберіть будь ласка ! останні дн…"
click at [935, 313] on div at bounding box center [928, 317] width 25 height 29
click at [934, 314] on icon at bounding box center [928, 315] width 15 height 15
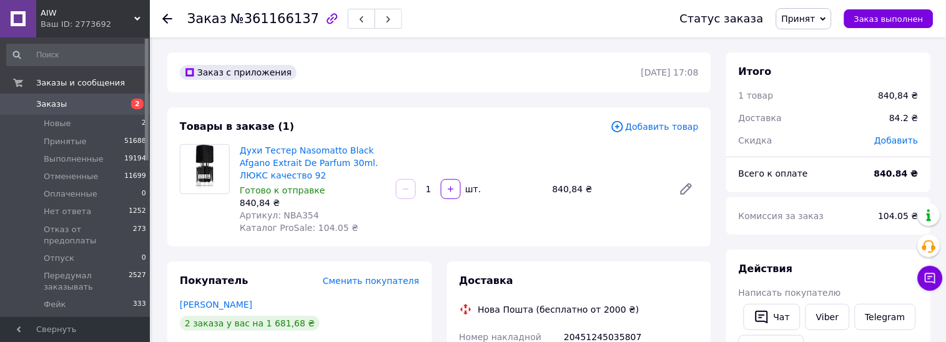
scroll to position [155, 0]
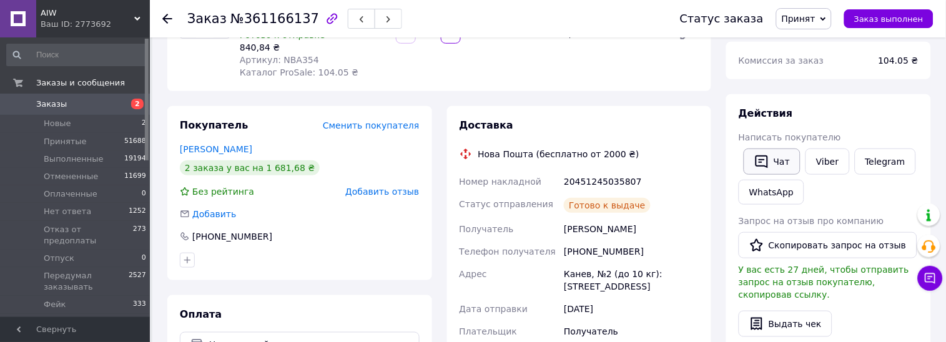
drag, startPoint x: 781, startPoint y: 157, endPoint x: 769, endPoint y: 162, distance: 12.9
click at [780, 157] on button "Чат" at bounding box center [772, 162] width 57 height 26
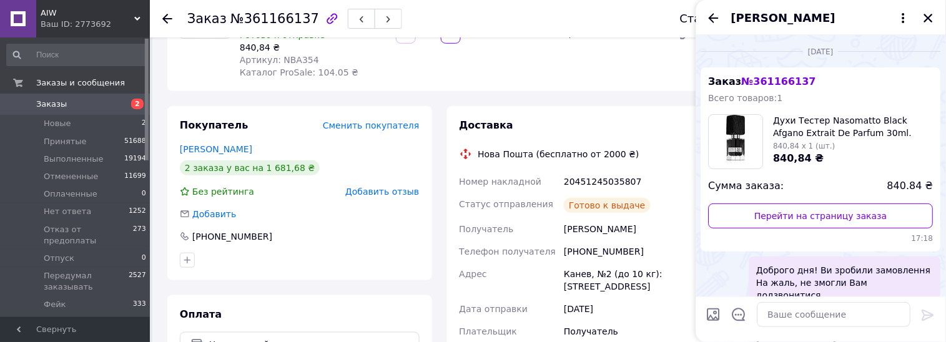
scroll to position [80, 0]
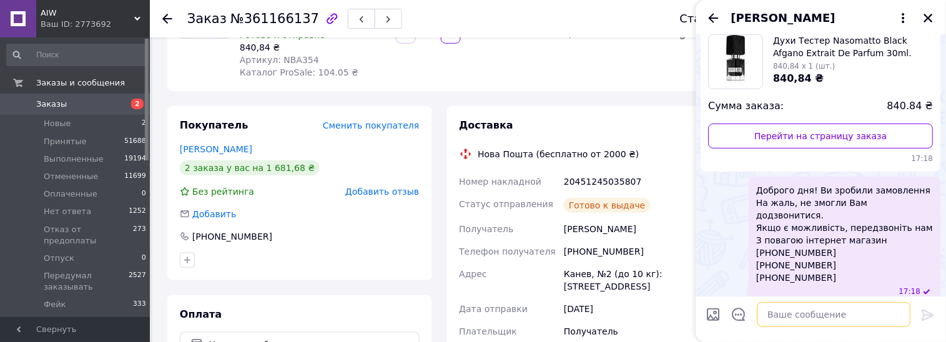
click at [787, 314] on textarea at bounding box center [834, 314] width 154 height 25
paste textarea "Доброго дня ! Посылка у відділенні нової пошти,заберіть будь ласка ! останні дні"
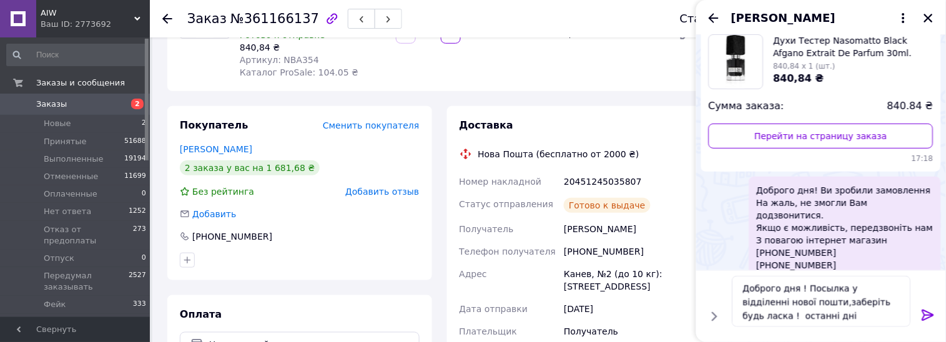
click at [585, 179] on div "20451245035807" at bounding box center [631, 181] width 140 height 22
copy div "20451245035807"
click at [820, 313] on textarea "Доброго дня ! Посылка у відділенні нової пошти,заберіть будь ласка ! останні дні" at bounding box center [821, 301] width 179 height 51
paste textarea "20451245035807"
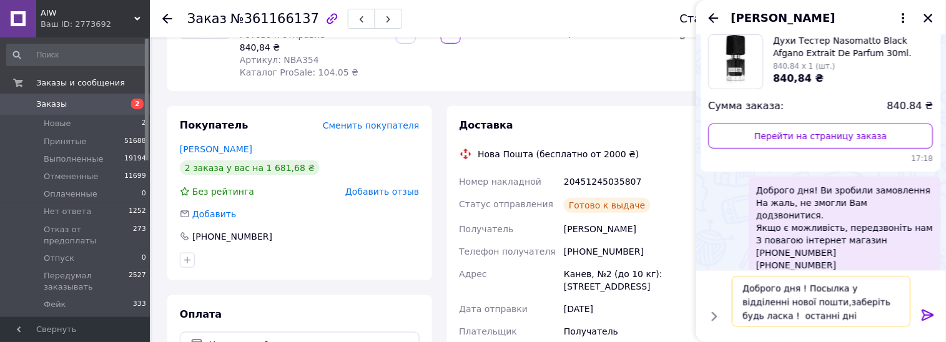
type textarea "Доброго дня ! Посылка у відділенні нової пошти,заберіть будь ласка ! останні дн…"
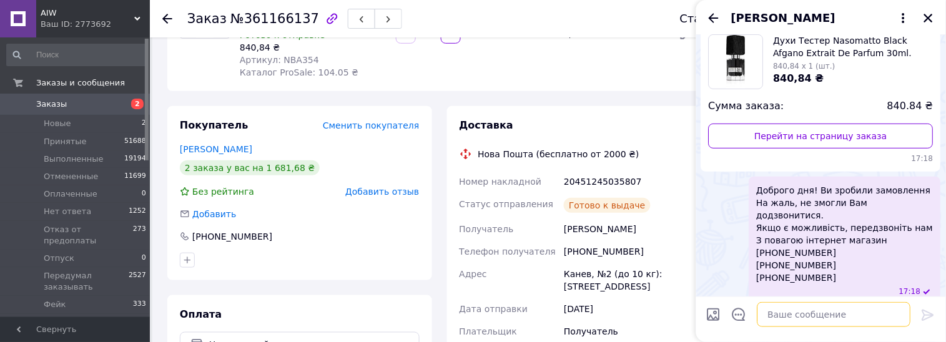
scroll to position [183, 0]
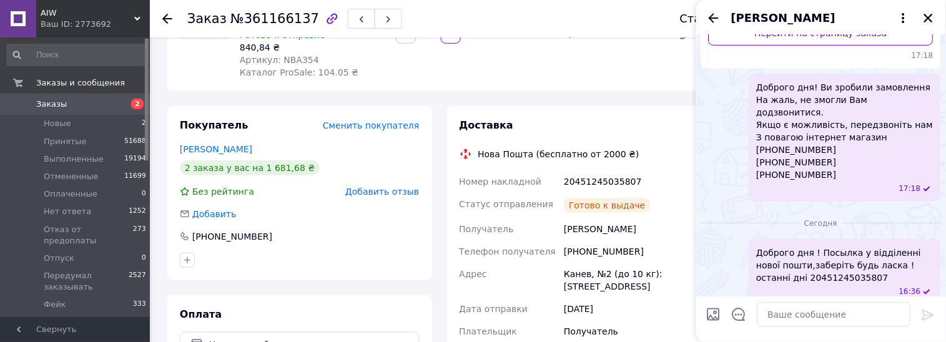
click at [928, 16] on icon "Закрыть" at bounding box center [928, 17] width 11 height 11
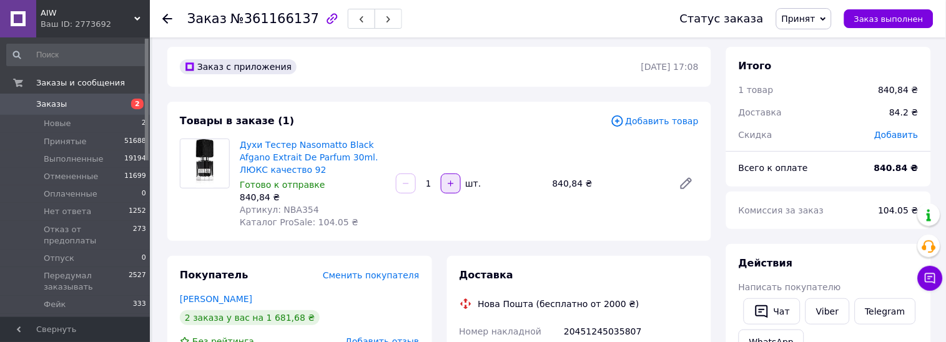
scroll to position [0, 0]
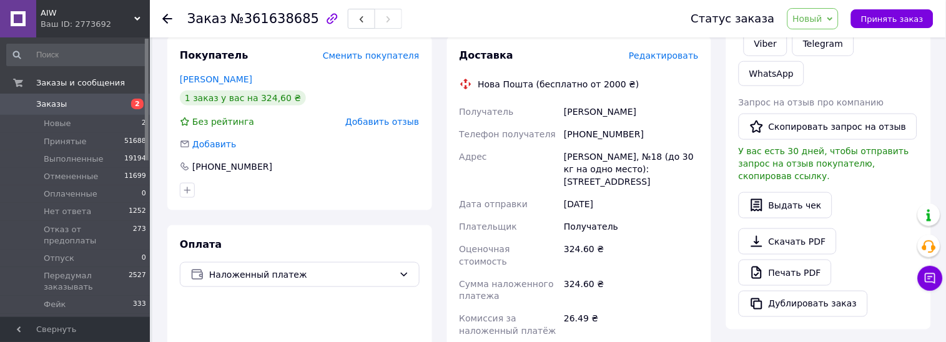
scroll to position [234, 0]
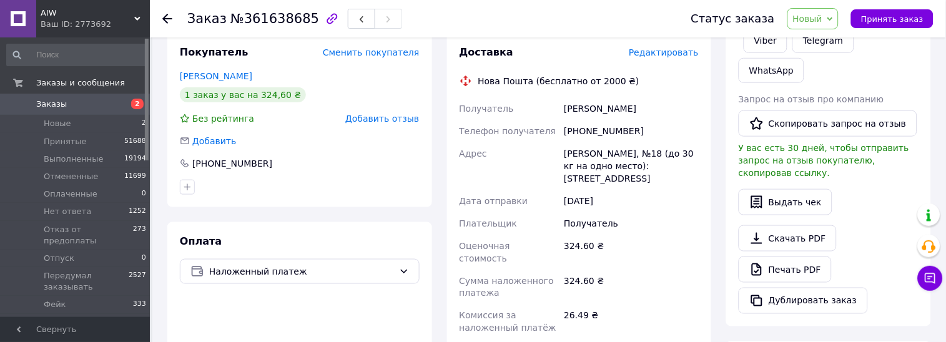
click at [833, 21] on icon at bounding box center [830, 19] width 6 height 6
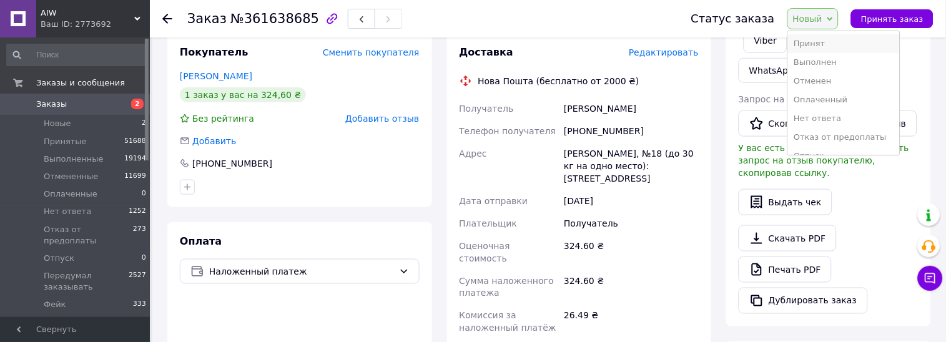
click at [836, 38] on li "Принят" at bounding box center [844, 43] width 112 height 19
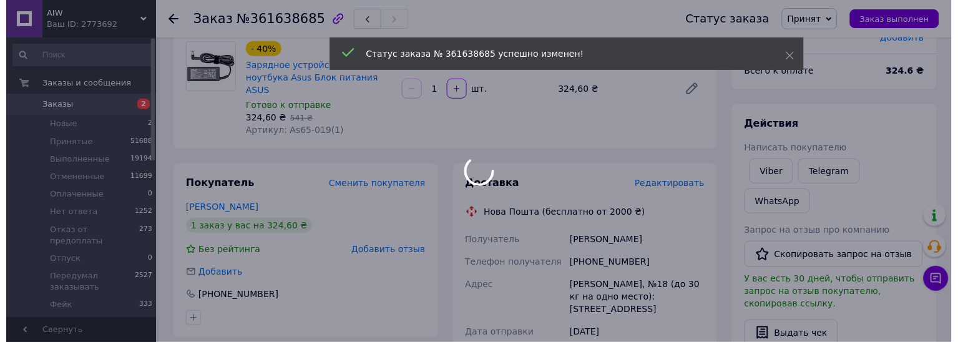
scroll to position [0, 0]
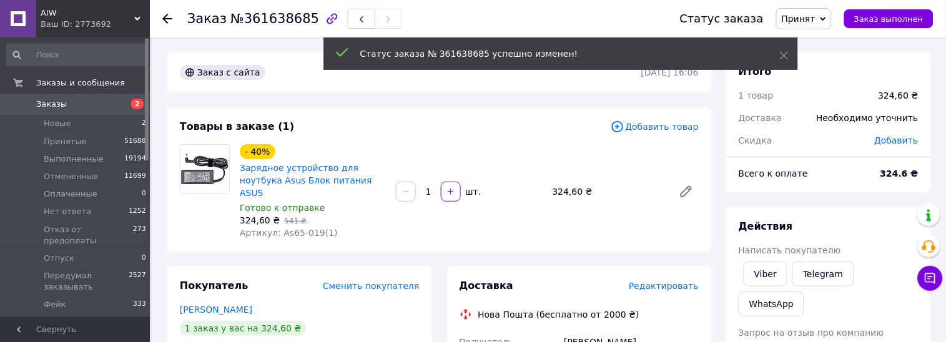
click at [680, 281] on span "Редактировать" at bounding box center [664, 286] width 70 height 10
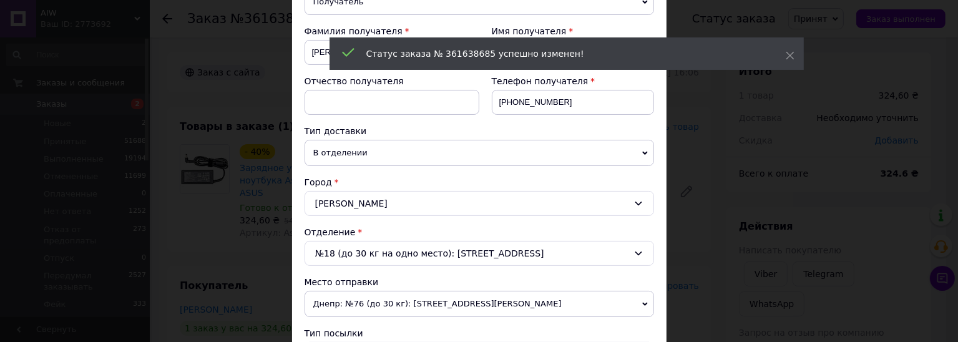
scroll to position [468, 0]
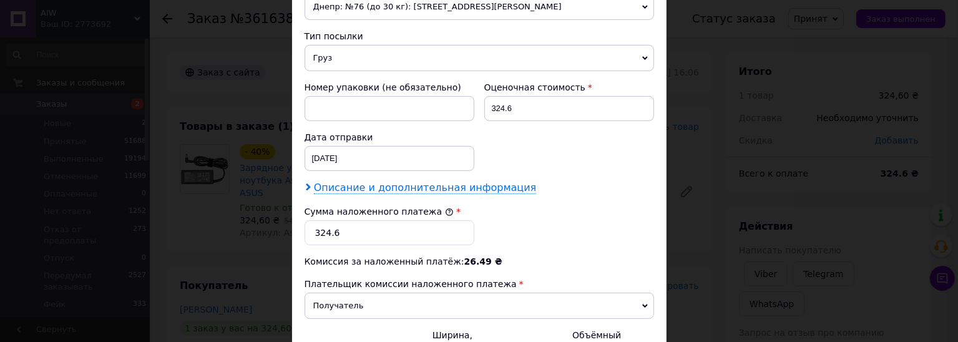
click at [366, 194] on span "Описание и дополнительная информация" at bounding box center [425, 188] width 223 height 12
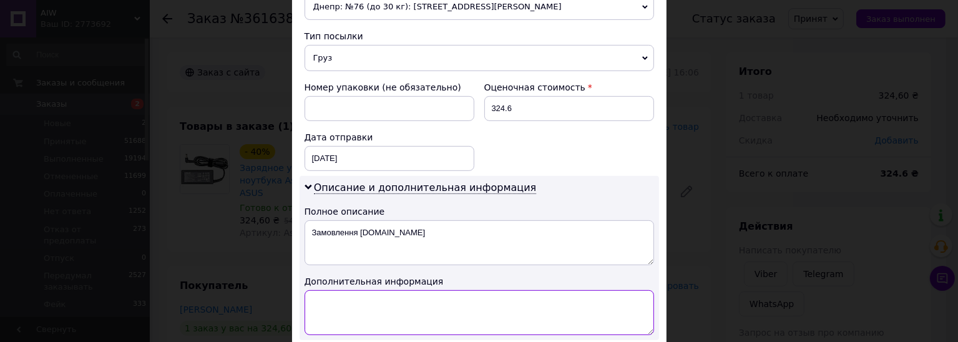
click at [368, 308] on textarea at bounding box center [480, 312] width 350 height 45
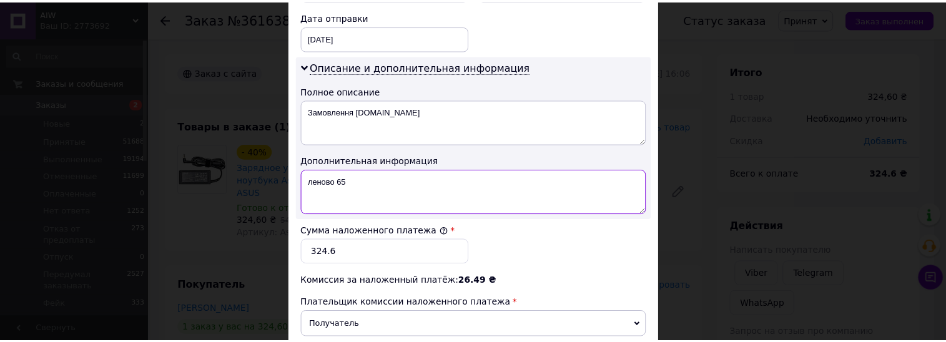
scroll to position [752, 0]
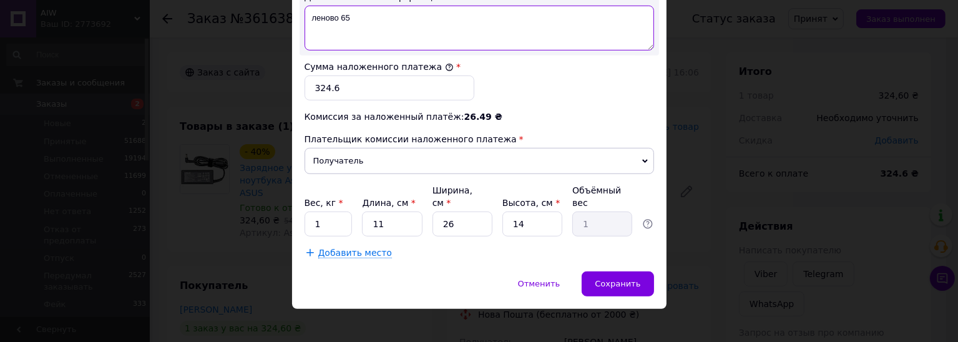
drag, startPoint x: 345, startPoint y: 21, endPoint x: 337, endPoint y: 21, distance: 8.7
click at [337, 21] on textarea "леново 65" at bounding box center [480, 28] width 350 height 45
type textarea "леново 4,0"
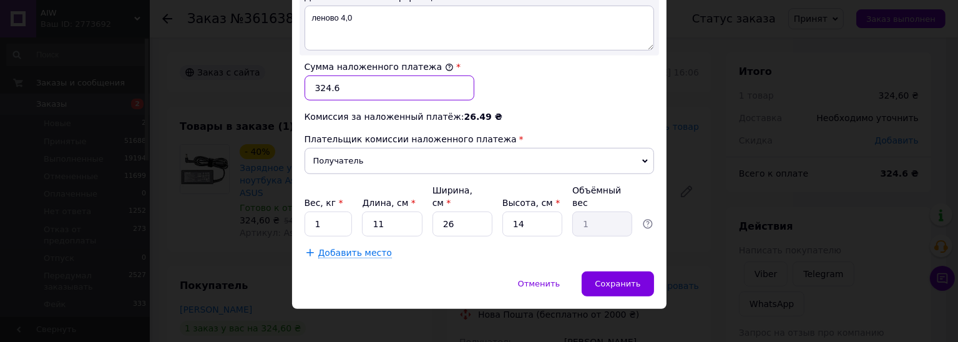
click at [353, 91] on input "324.6" at bounding box center [390, 88] width 170 height 25
type input "375"
click at [350, 212] on input "1" at bounding box center [329, 224] width 48 height 25
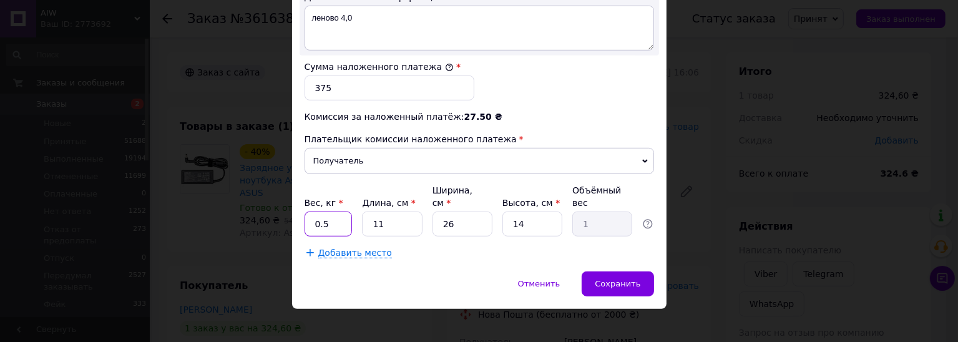
type input "0.5"
type input "3"
type input "0.27"
type input "3"
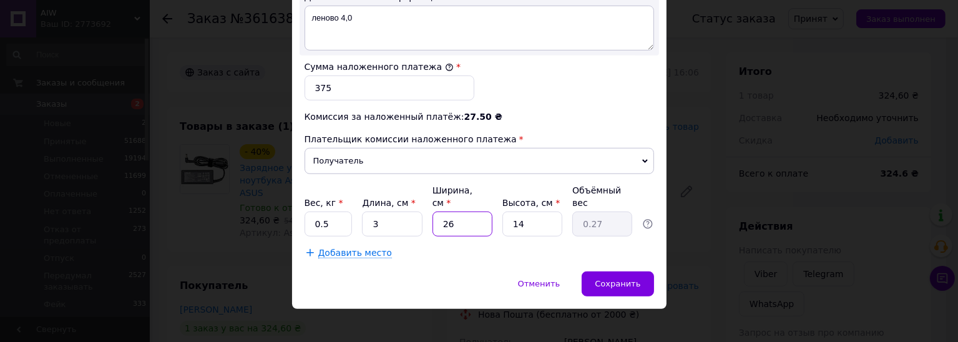
type input "0.1"
type input "3"
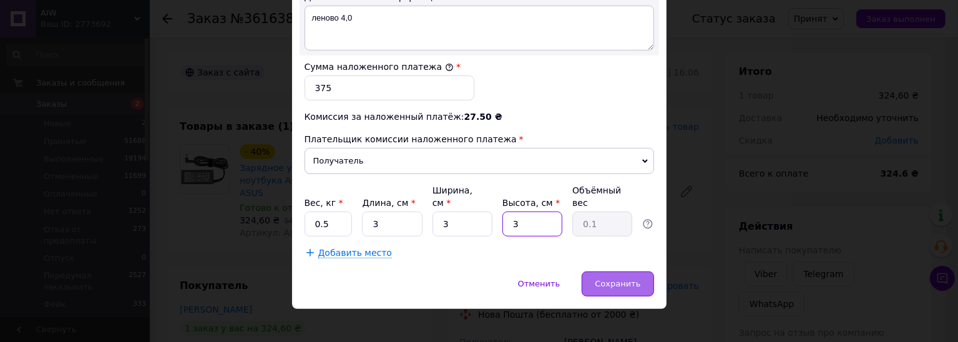
type input "3"
click at [628, 279] on span "Сохранить" at bounding box center [618, 283] width 46 height 9
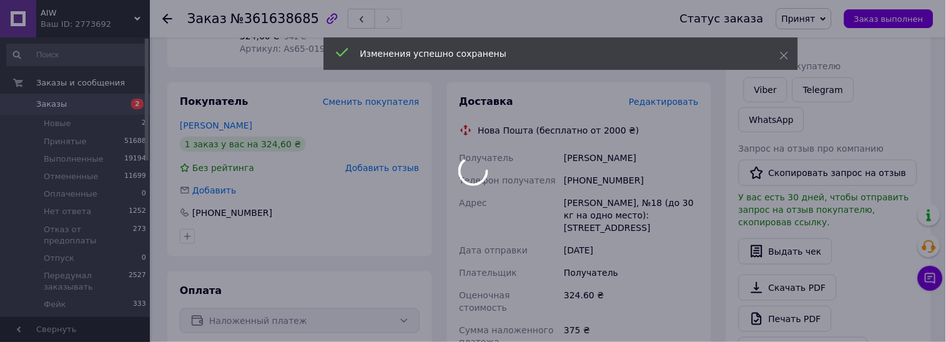
scroll to position [234, 0]
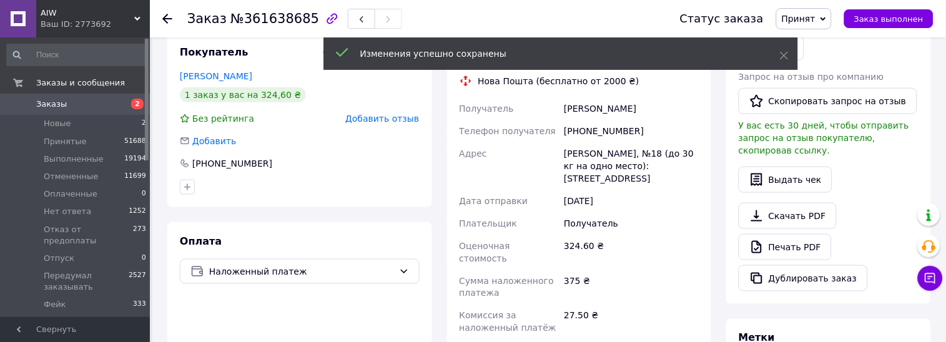
click at [600, 120] on div "[PHONE_NUMBER]" at bounding box center [631, 131] width 140 height 22
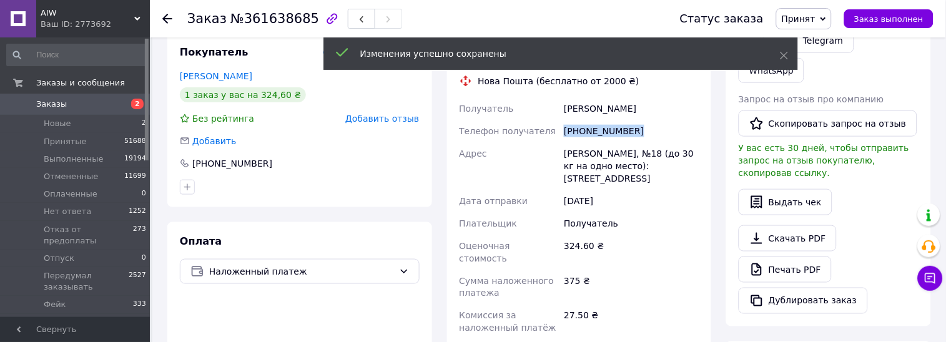
click at [600, 120] on div "[PHONE_NUMBER]" at bounding box center [631, 131] width 140 height 22
copy div "[PHONE_NUMBER]"
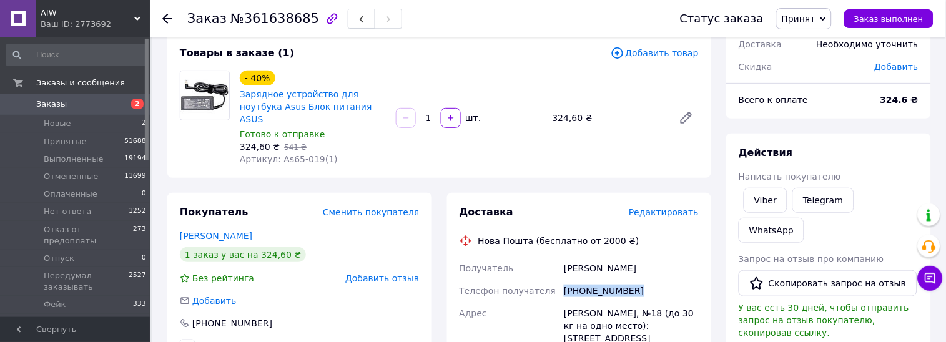
scroll to position [155, 0]
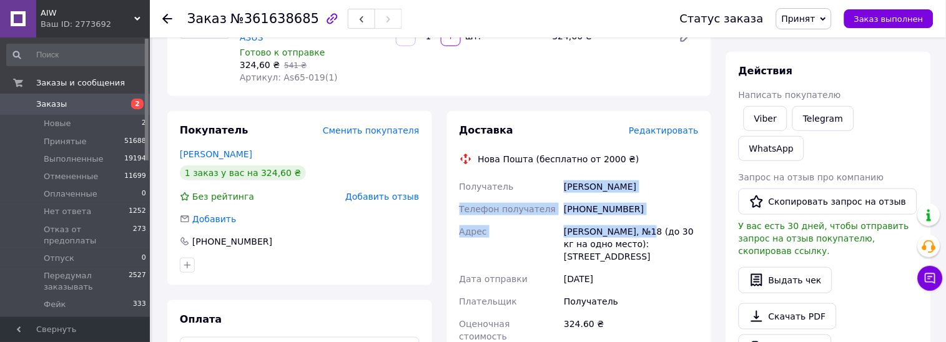
drag, startPoint x: 564, startPoint y: 172, endPoint x: 647, endPoint y: 219, distance: 94.8
click at [647, 219] on div "Получатель [PERSON_NAME] Телефон получателя [PHONE_NUMBER] Адрес [STREET_ADDRES…" at bounding box center [579, 326] width 245 height 302
copy div "[PERSON_NAME] Телефон получателя [PHONE_NUMBER] Адрес [STREET_ADDRESS]"
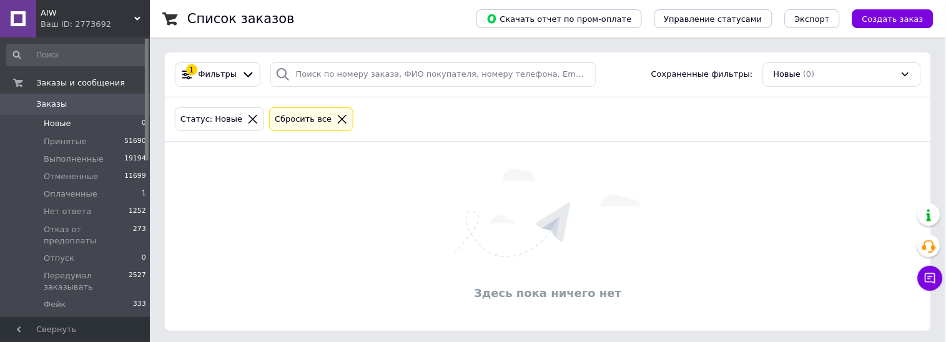
click at [337, 117] on icon at bounding box center [342, 119] width 11 height 11
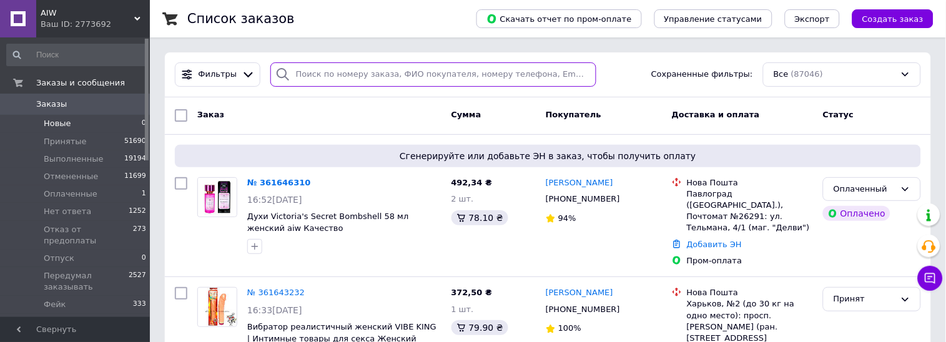
click at [332, 70] on input "search" at bounding box center [433, 74] width 326 height 24
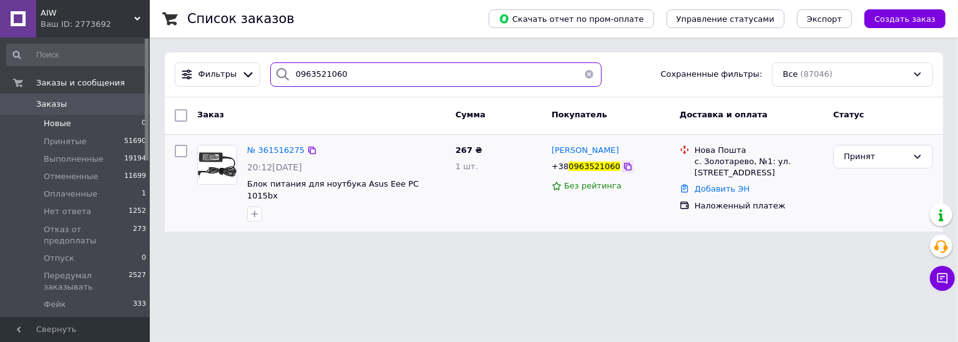
type input "0963521060"
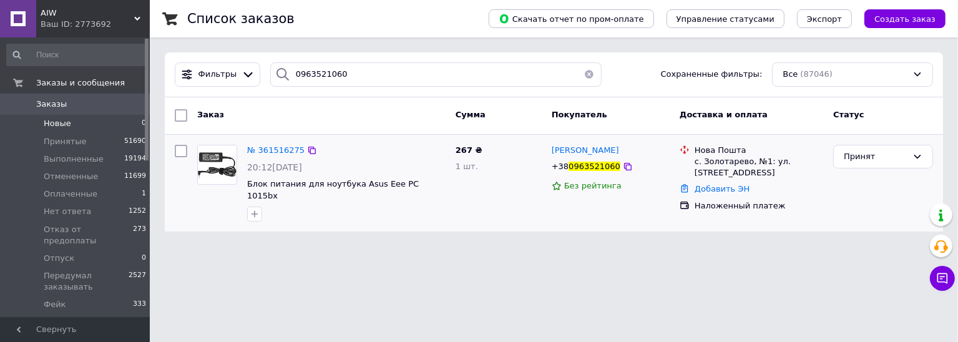
drag, startPoint x: 620, startPoint y: 168, endPoint x: 615, endPoint y: 174, distance: 8.0
click at [623, 168] on icon at bounding box center [628, 167] width 10 height 10
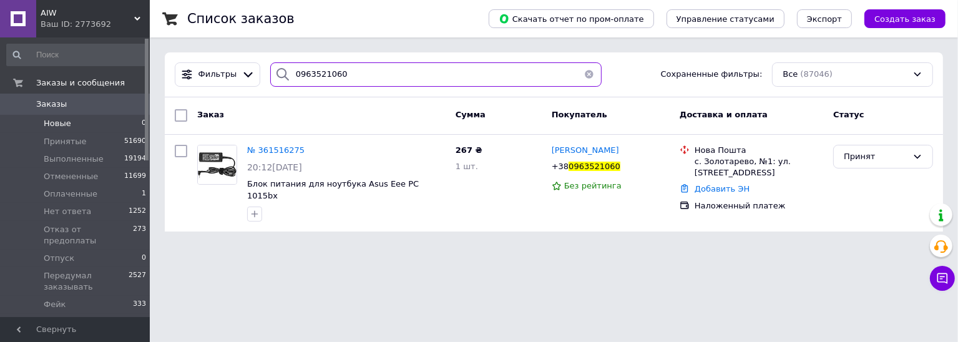
click at [304, 77] on input "0963521060" at bounding box center [436, 74] width 332 height 24
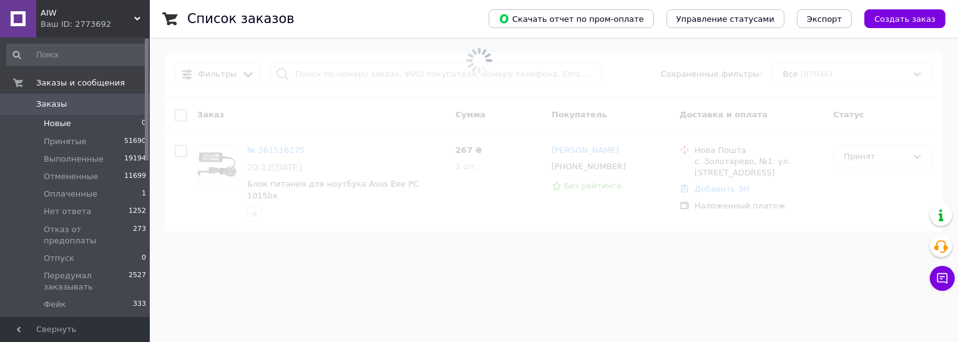
click at [59, 126] on span "Новые" at bounding box center [57, 123] width 27 height 11
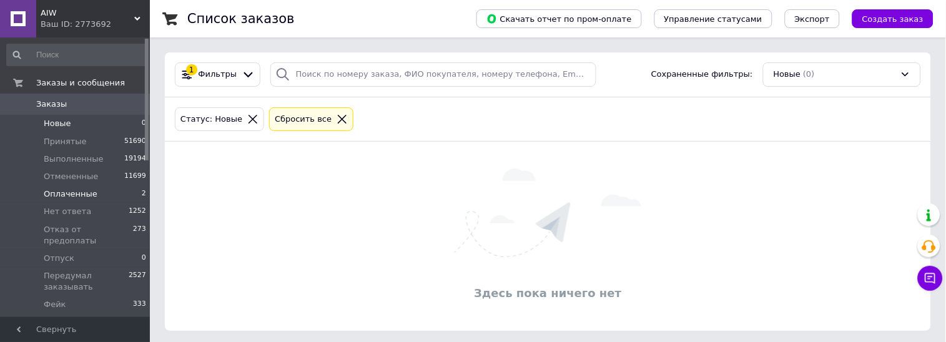
click at [71, 191] on span "Оплаченные" at bounding box center [71, 194] width 54 height 11
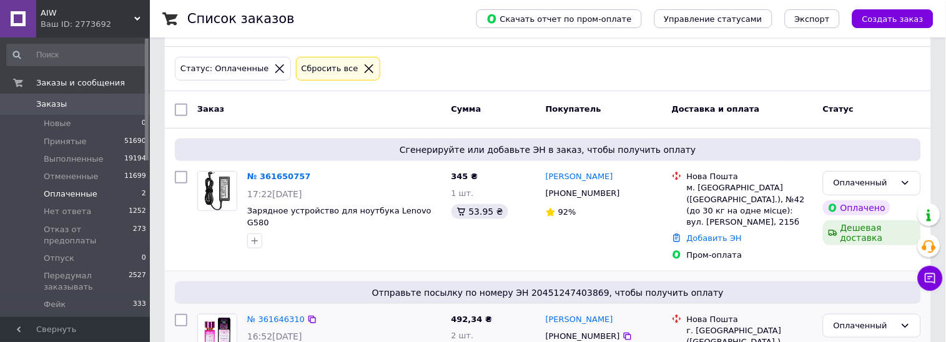
scroll to position [77, 0]
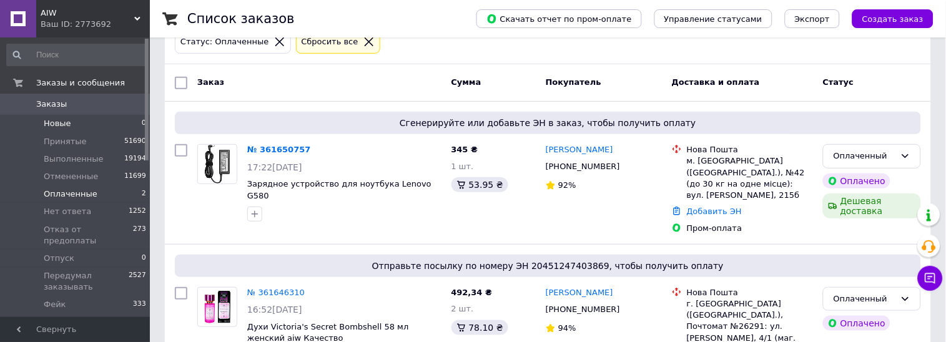
click at [53, 127] on span "Новые" at bounding box center [57, 123] width 27 height 11
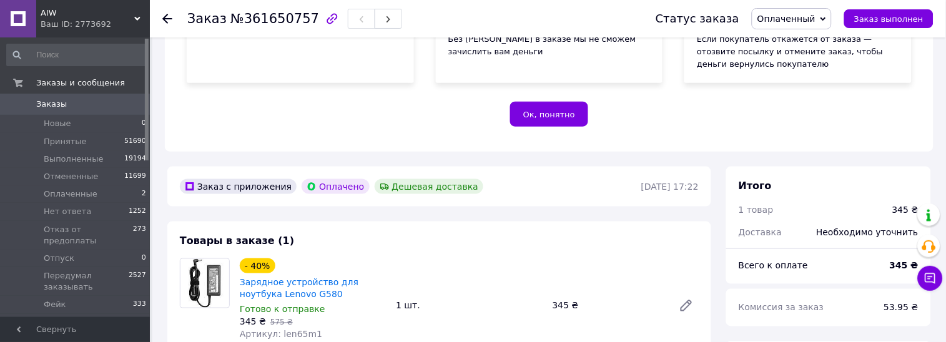
scroll to position [312, 0]
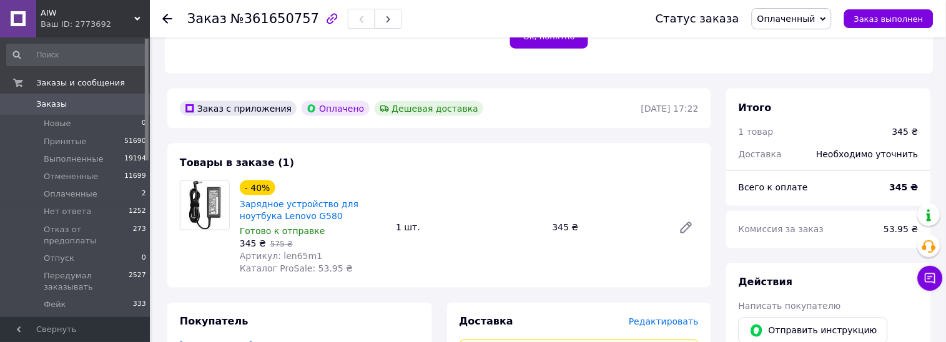
click at [815, 15] on span "Оплаченный" at bounding box center [786, 19] width 58 height 10
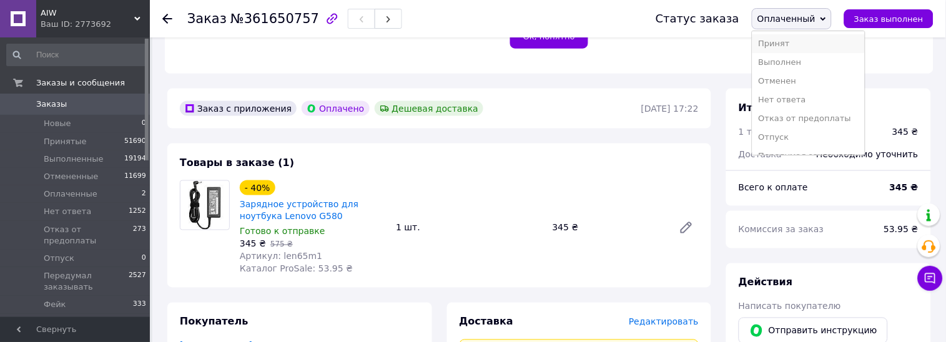
click at [825, 39] on li "Принят" at bounding box center [808, 43] width 112 height 19
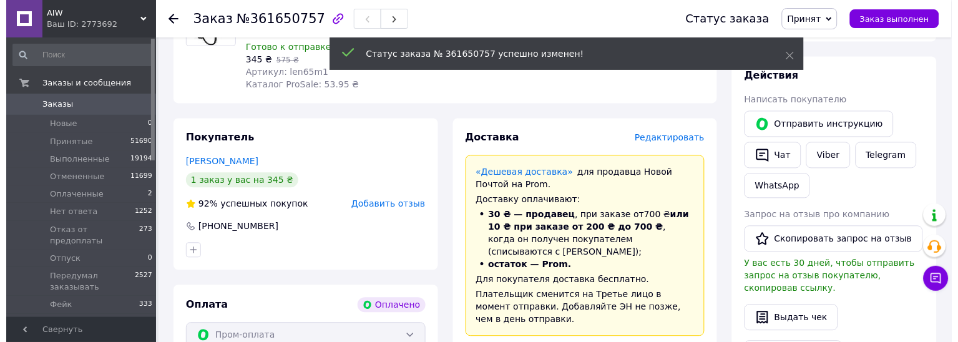
scroll to position [468, 0]
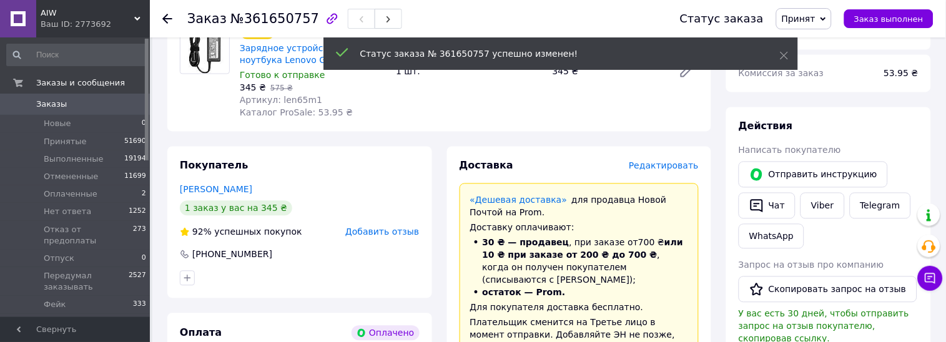
click at [676, 167] on span "Редактировать" at bounding box center [664, 166] width 70 height 10
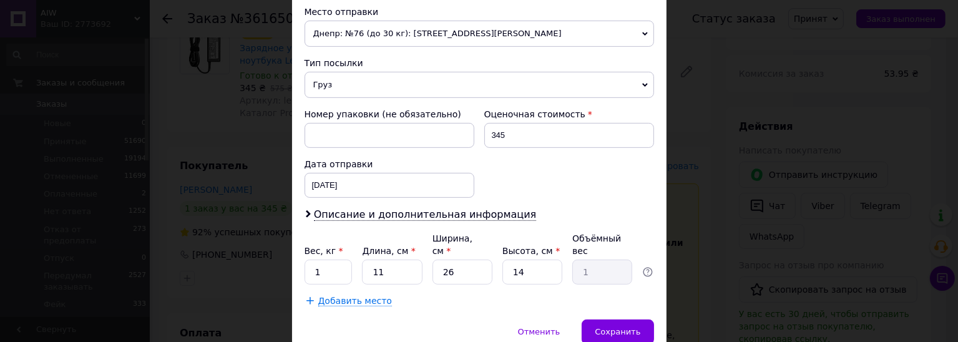
scroll to position [488, 0]
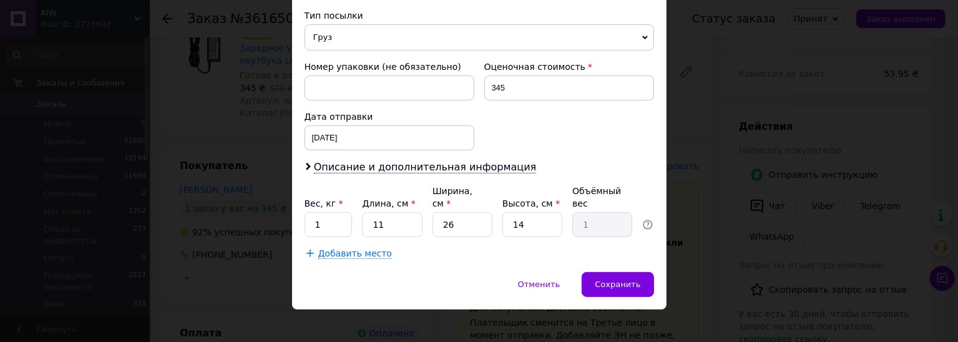
click at [398, 172] on span "Описание и дополнительная информация" at bounding box center [425, 167] width 223 height 12
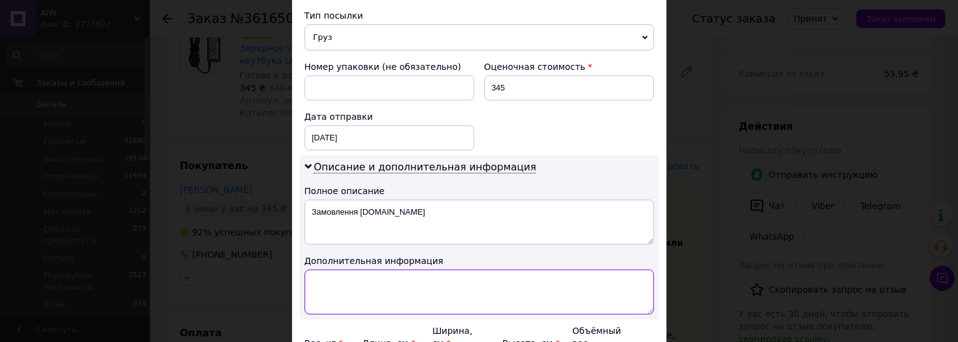
click at [363, 296] on textarea at bounding box center [480, 292] width 350 height 45
click at [355, 287] on textarea "леново 65" at bounding box center [480, 292] width 350 height 45
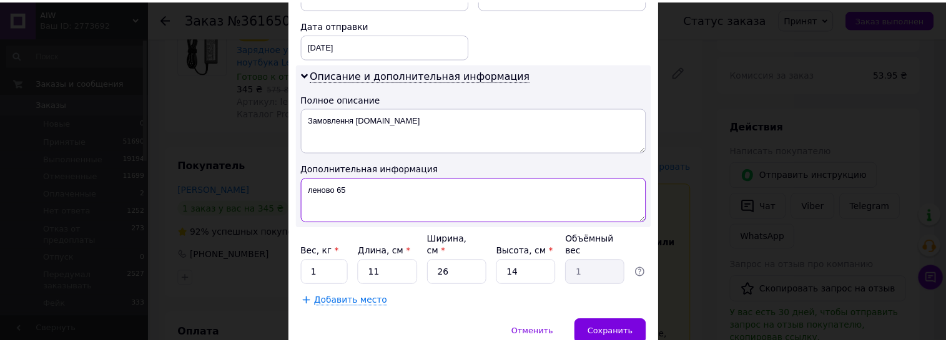
scroll to position [628, 0]
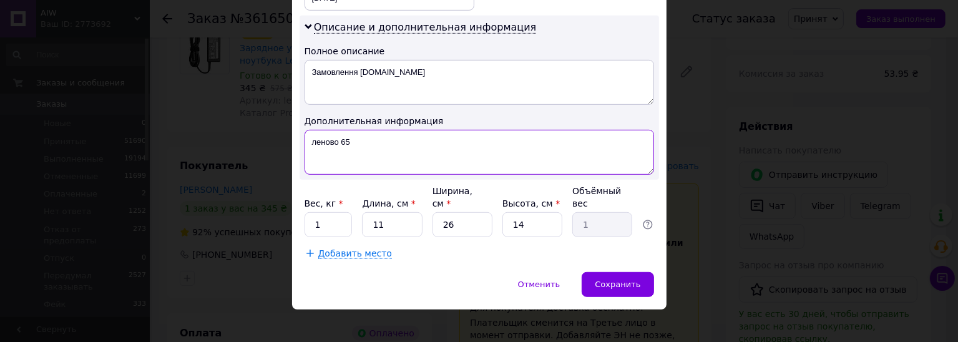
type textarea "леново 65"
click at [346, 214] on input "1" at bounding box center [329, 224] width 48 height 25
type input "0.5"
type input "3"
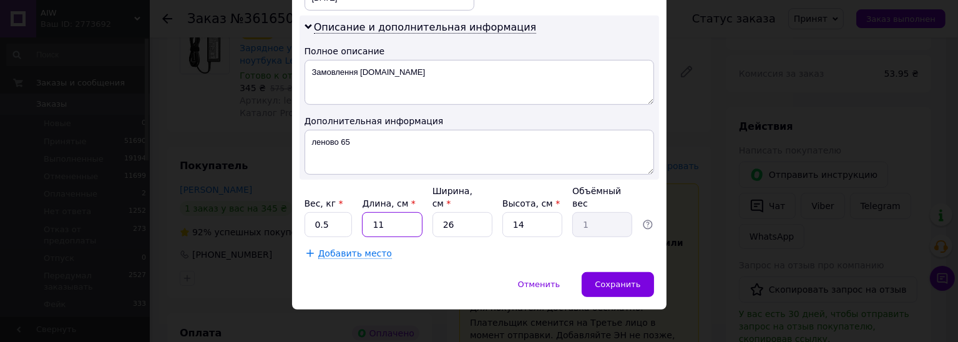
type input "0.27"
type input "3"
type input "0.1"
type input "3"
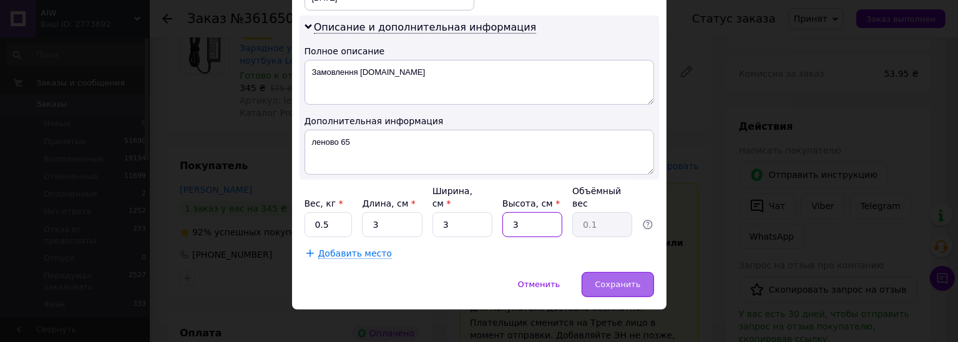
type input "3"
click at [608, 280] on span "Сохранить" at bounding box center [618, 284] width 46 height 9
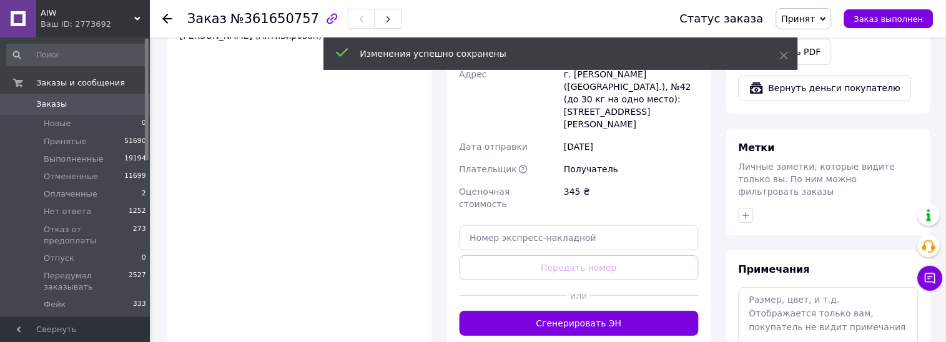
scroll to position [858, 0]
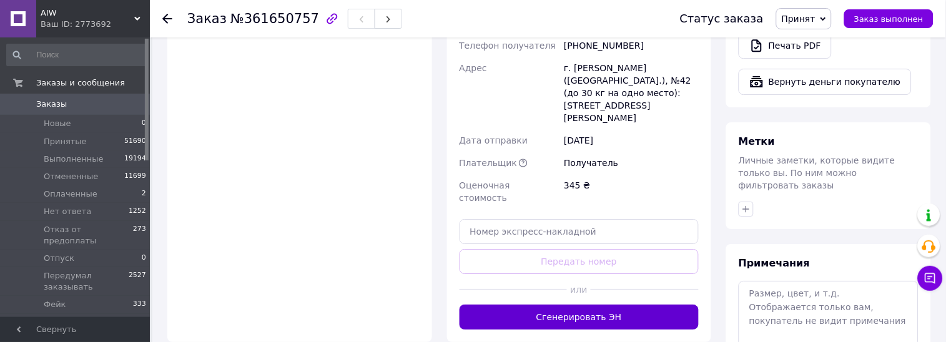
click at [582, 305] on button "Сгенерировать ЭН" at bounding box center [580, 317] width 240 height 25
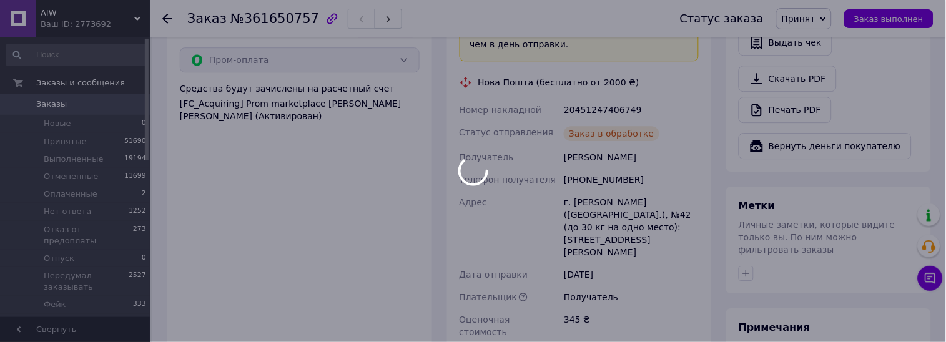
scroll to position [702, 0]
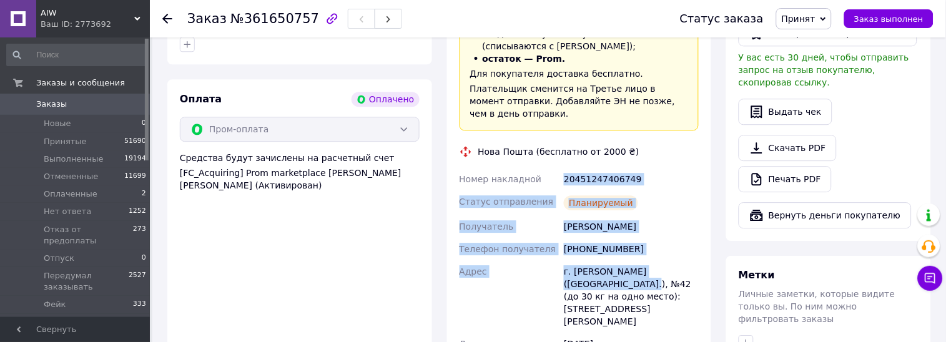
drag, startPoint x: 565, startPoint y: 165, endPoint x: 584, endPoint y: 273, distance: 109.0
click at [584, 273] on div "Номер накладной 20451247406749 Статус отправления Планируемый Получатель Соболь…" at bounding box center [579, 290] width 245 height 245
copy div "20451247406749 Статус отправления Планируемый Получатель Соболь Павло Телефон п…"
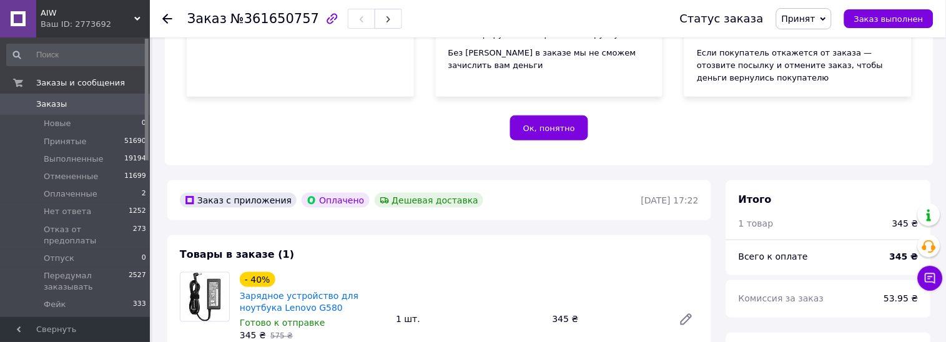
scroll to position [234, 0]
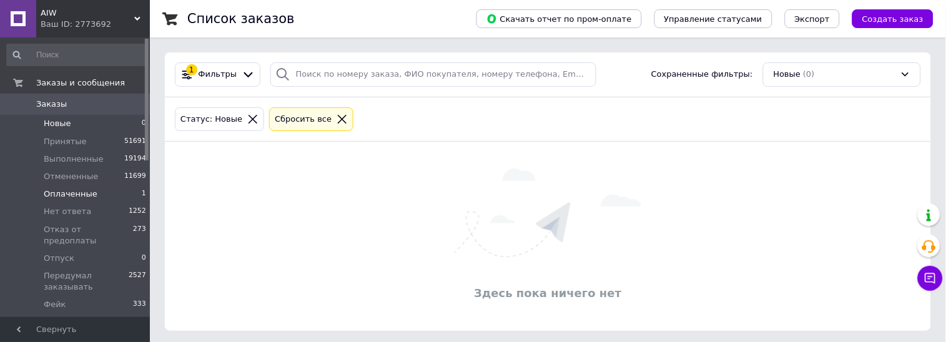
click at [77, 195] on span "Оплаченные" at bounding box center [71, 194] width 54 height 11
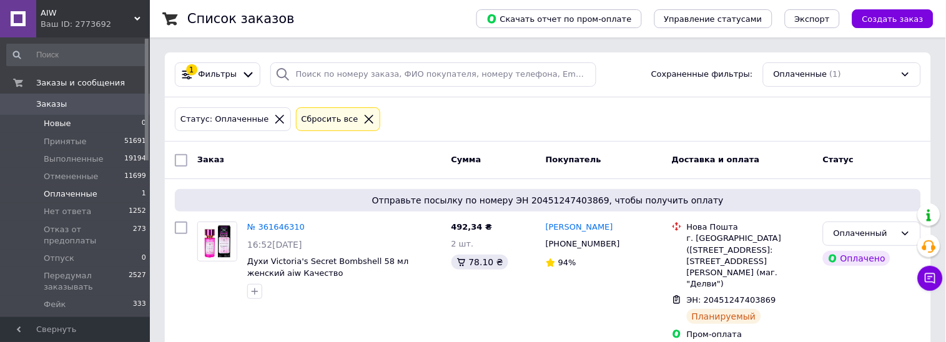
click at [67, 124] on span "Новые" at bounding box center [57, 123] width 27 height 11
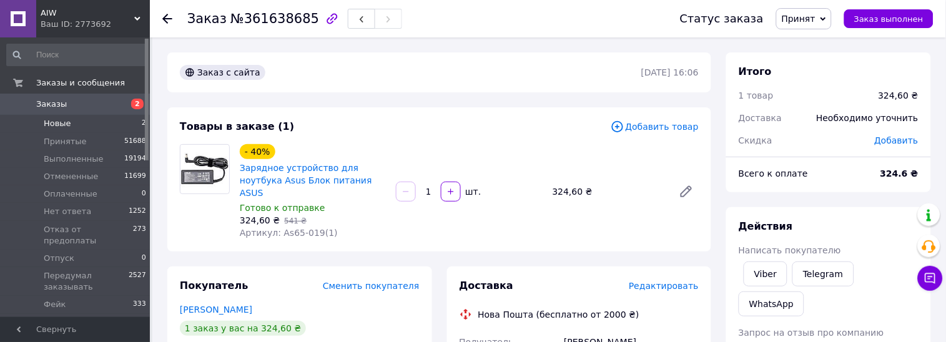
click at [61, 122] on span "Новые" at bounding box center [57, 123] width 27 height 11
